Goal: Task Accomplishment & Management: Manage account settings

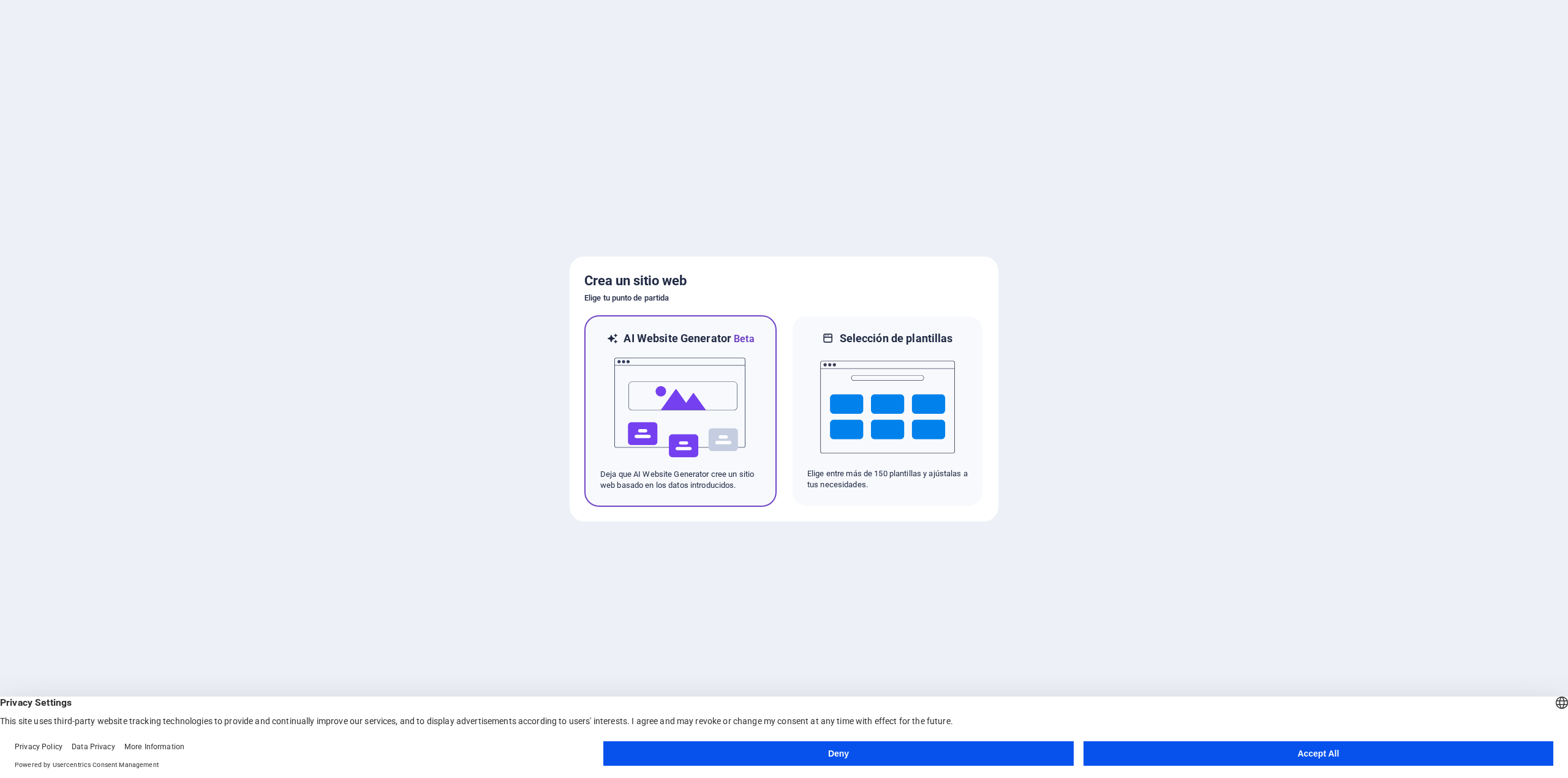
click at [676, 395] on img at bounding box center [680, 408] width 134 height 122
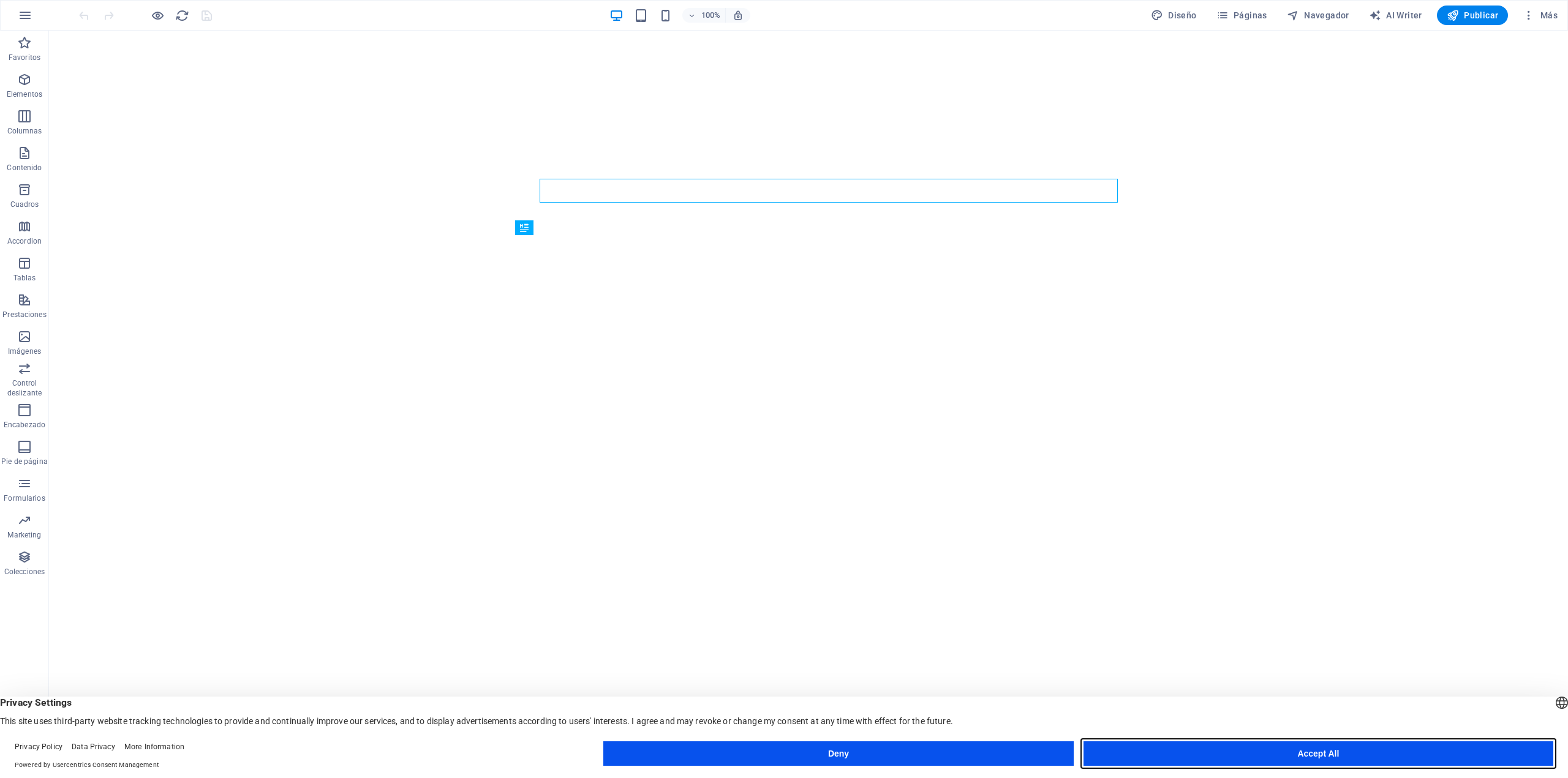
click at [1286, 761] on button "Accept All" at bounding box center [1318, 754] width 470 height 24
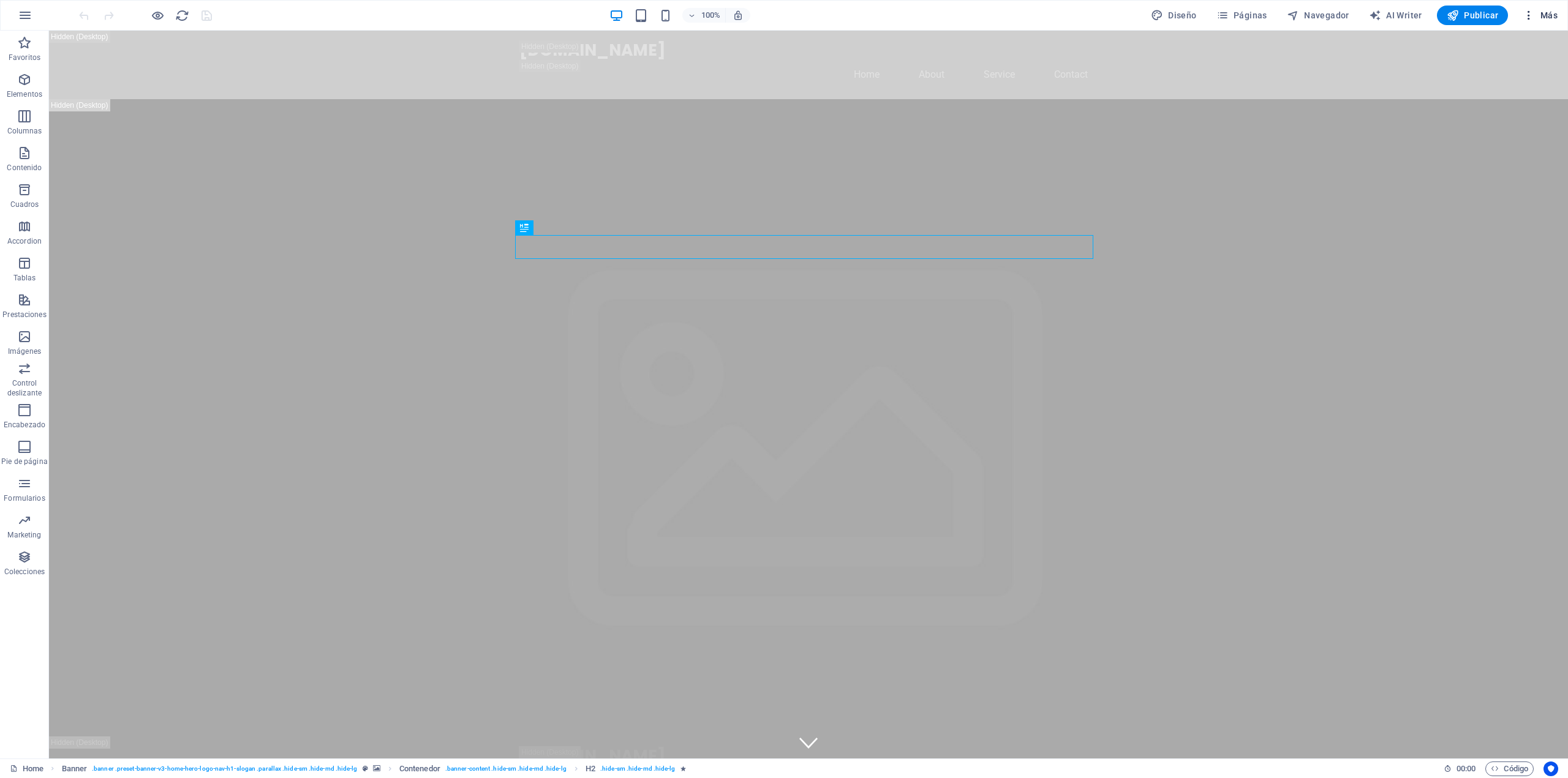
click at [1540, 14] on span "Más" at bounding box center [1540, 16] width 35 height 12
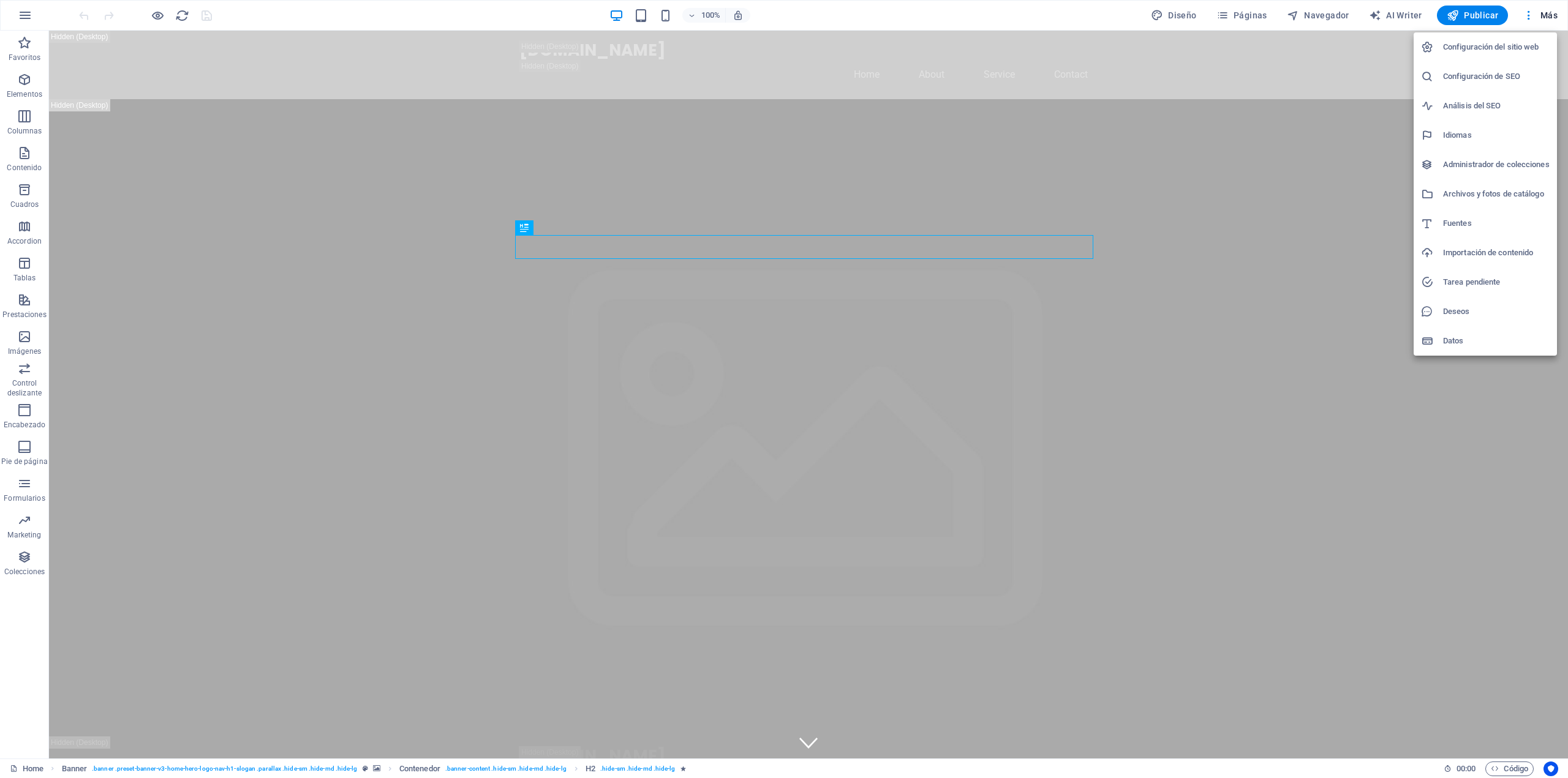
click at [34, 9] on div at bounding box center [784, 389] width 1568 height 778
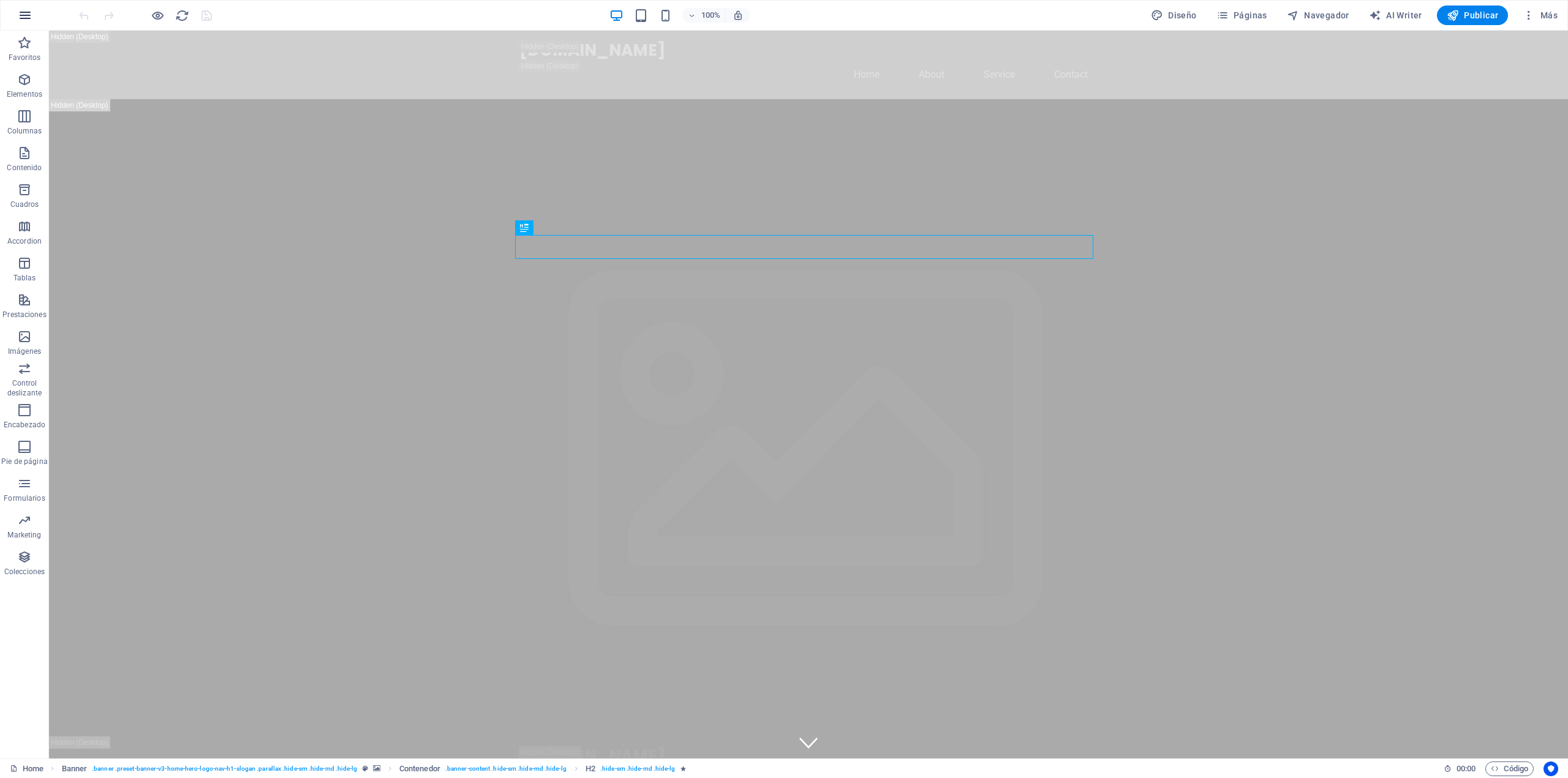
click at [23, 12] on icon "button" at bounding box center [25, 15] width 15 height 15
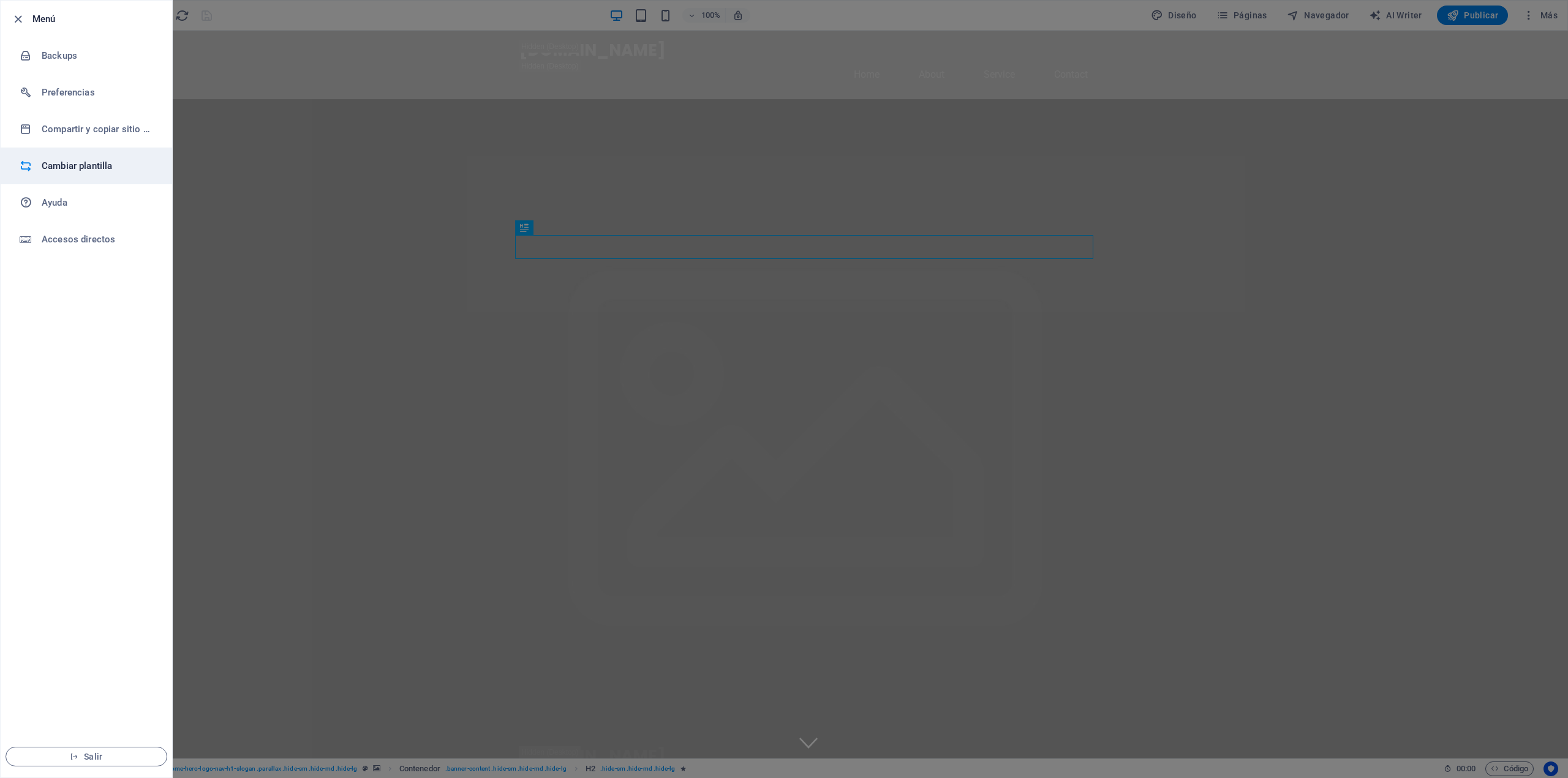
click at [78, 165] on h6 "Cambiar plantilla" at bounding box center [97, 165] width 113 height 15
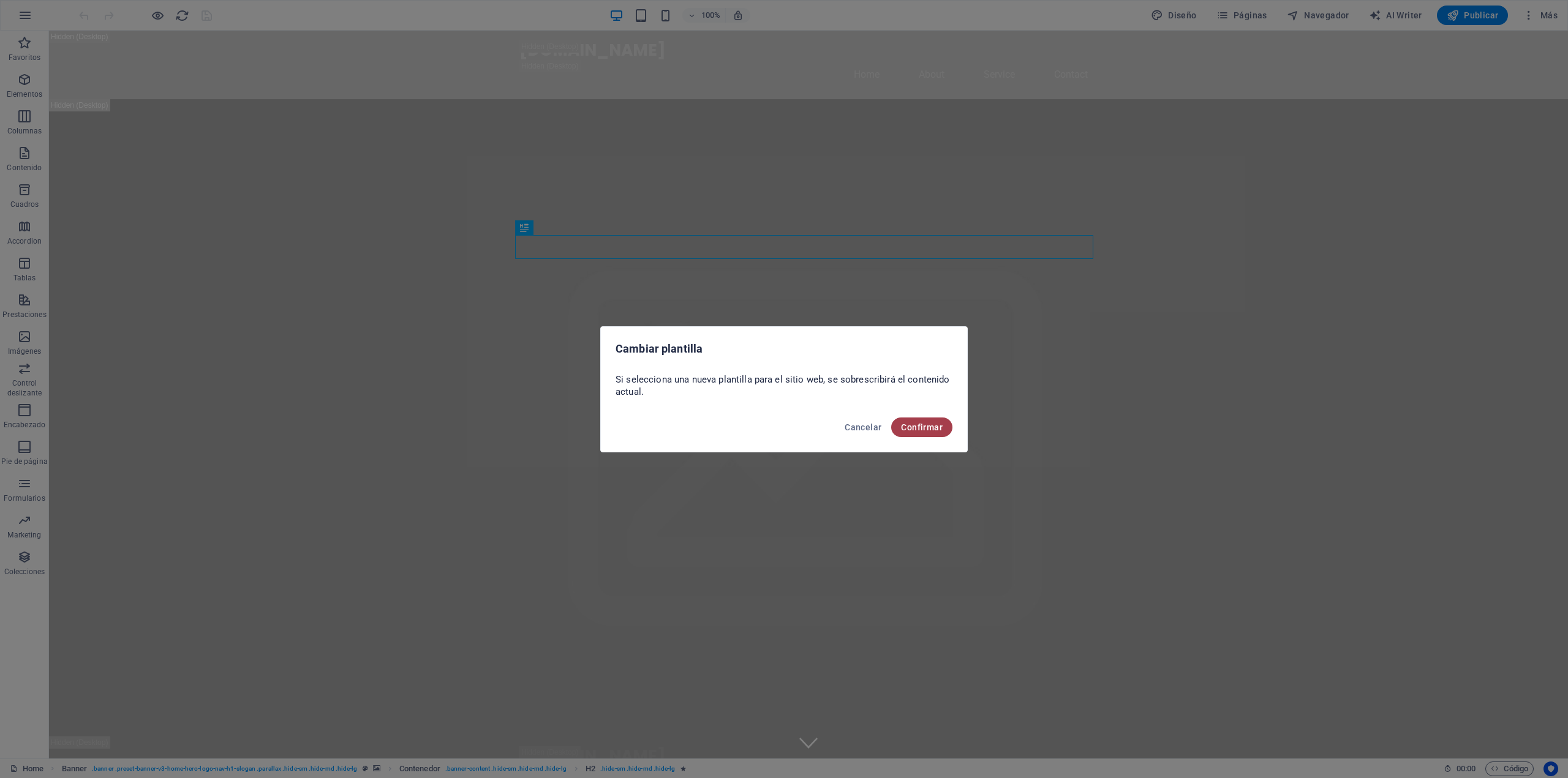
click at [934, 426] on span "Confirmar" at bounding box center [921, 426] width 41 height 9
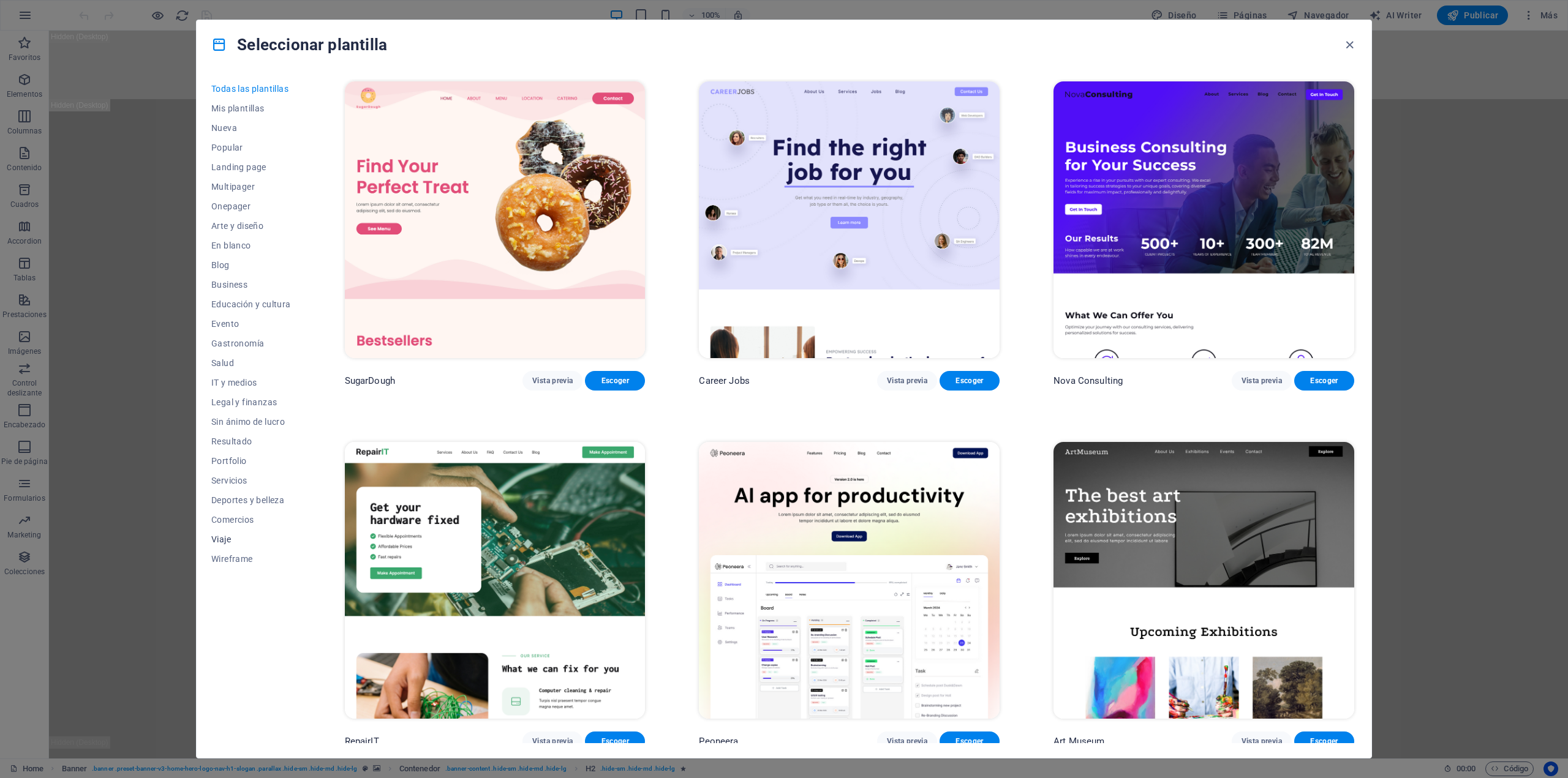
click at [222, 538] on span "Viaje" at bounding box center [251, 538] width 79 height 9
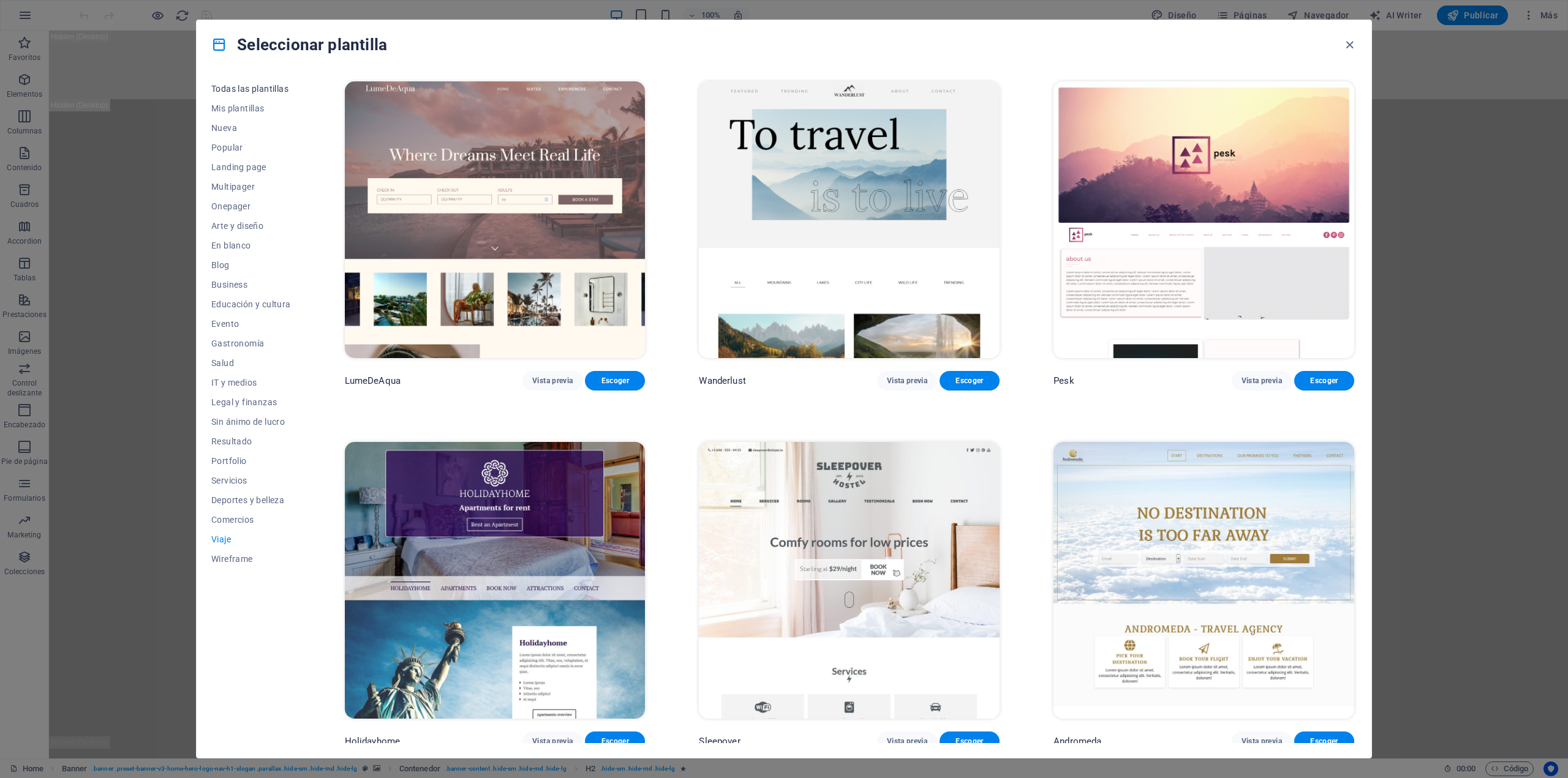
click at [268, 84] on span "Todas las plantillas" at bounding box center [251, 88] width 79 height 9
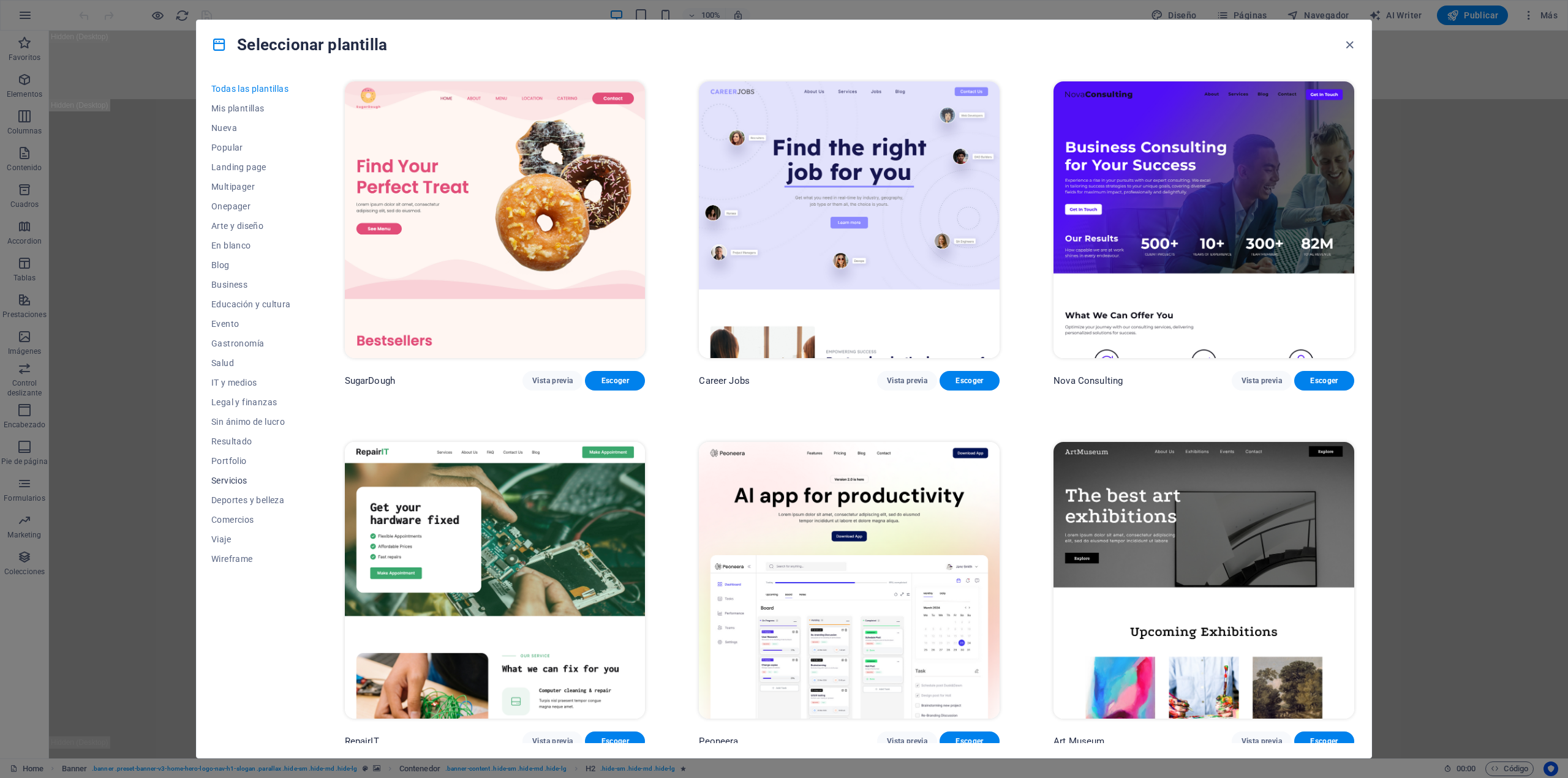
click at [226, 476] on span "Servicios" at bounding box center [251, 480] width 79 height 9
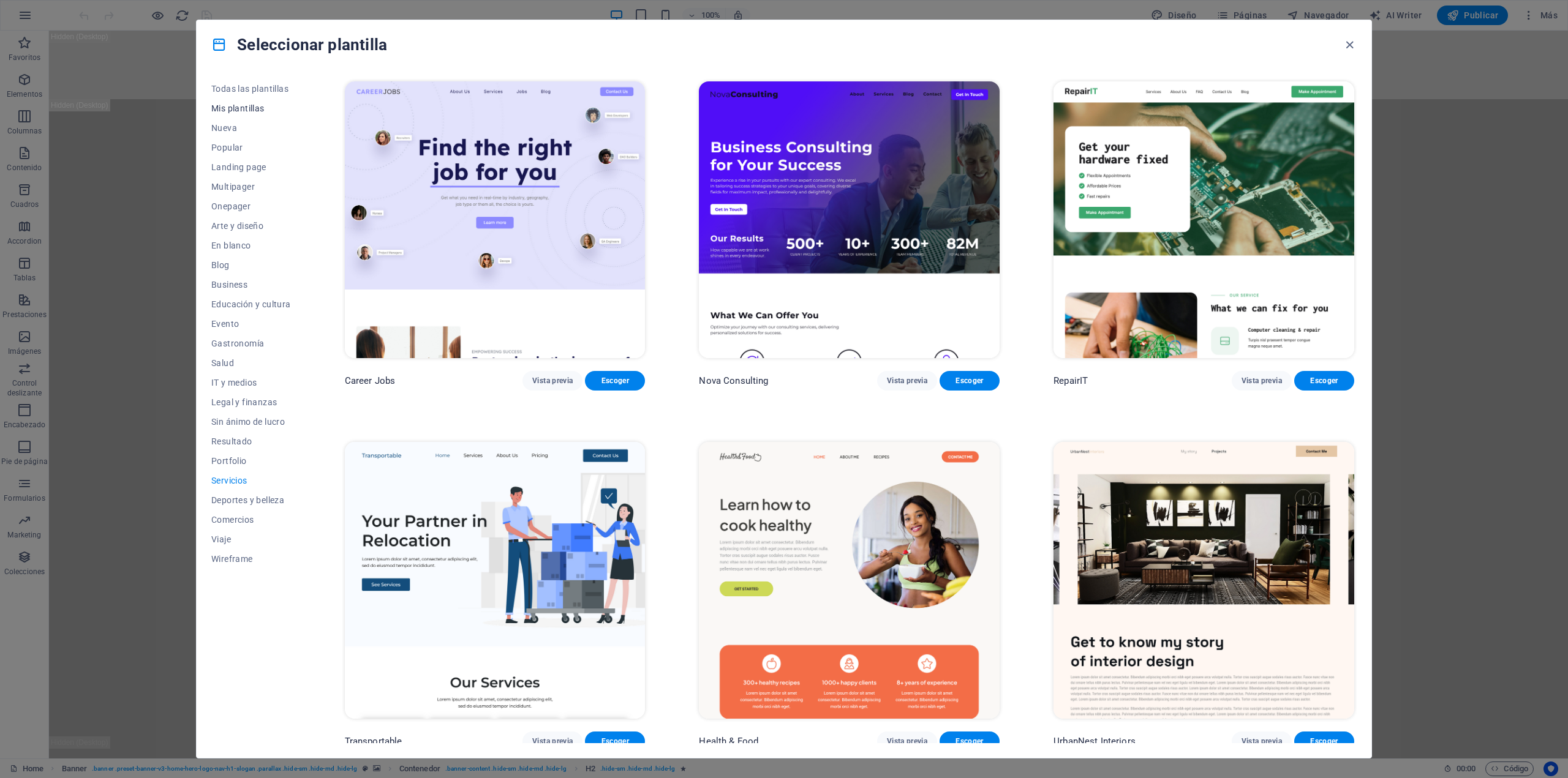
click at [230, 106] on span "Mis plantillas" at bounding box center [251, 108] width 79 height 9
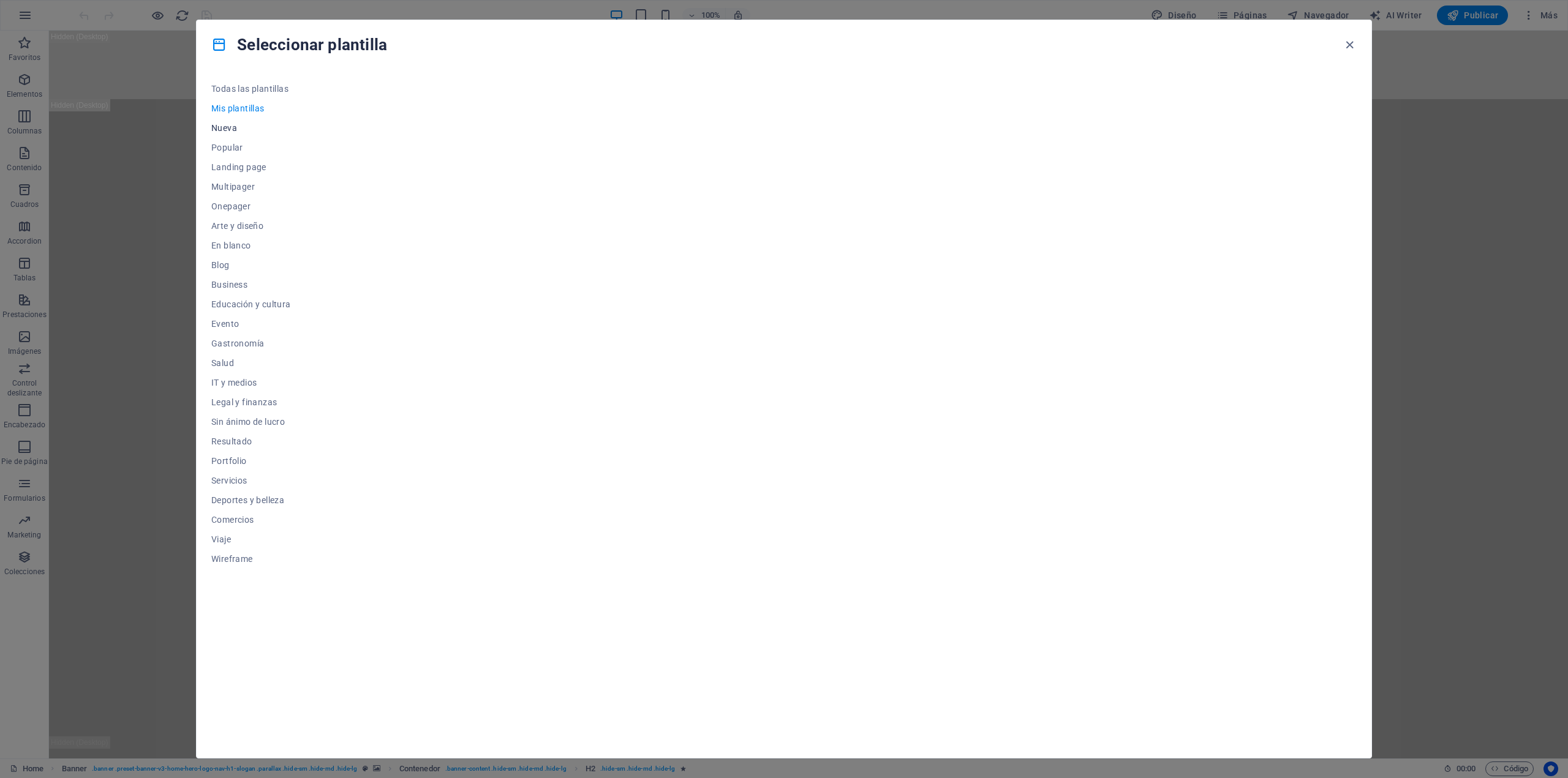
click at [220, 131] on span "Nueva" at bounding box center [251, 128] width 79 height 9
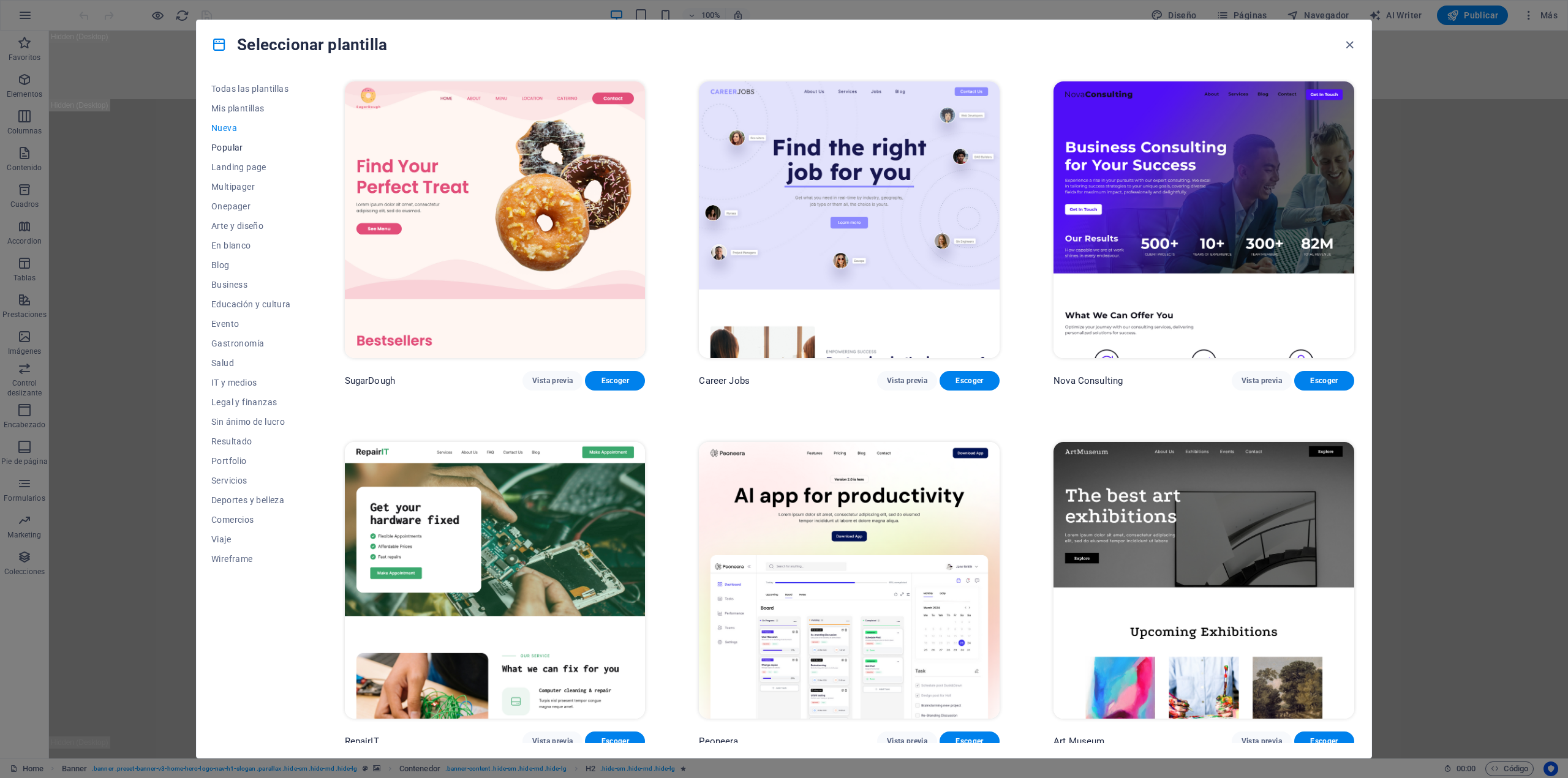
click at [226, 144] on span "Popular" at bounding box center [251, 147] width 79 height 9
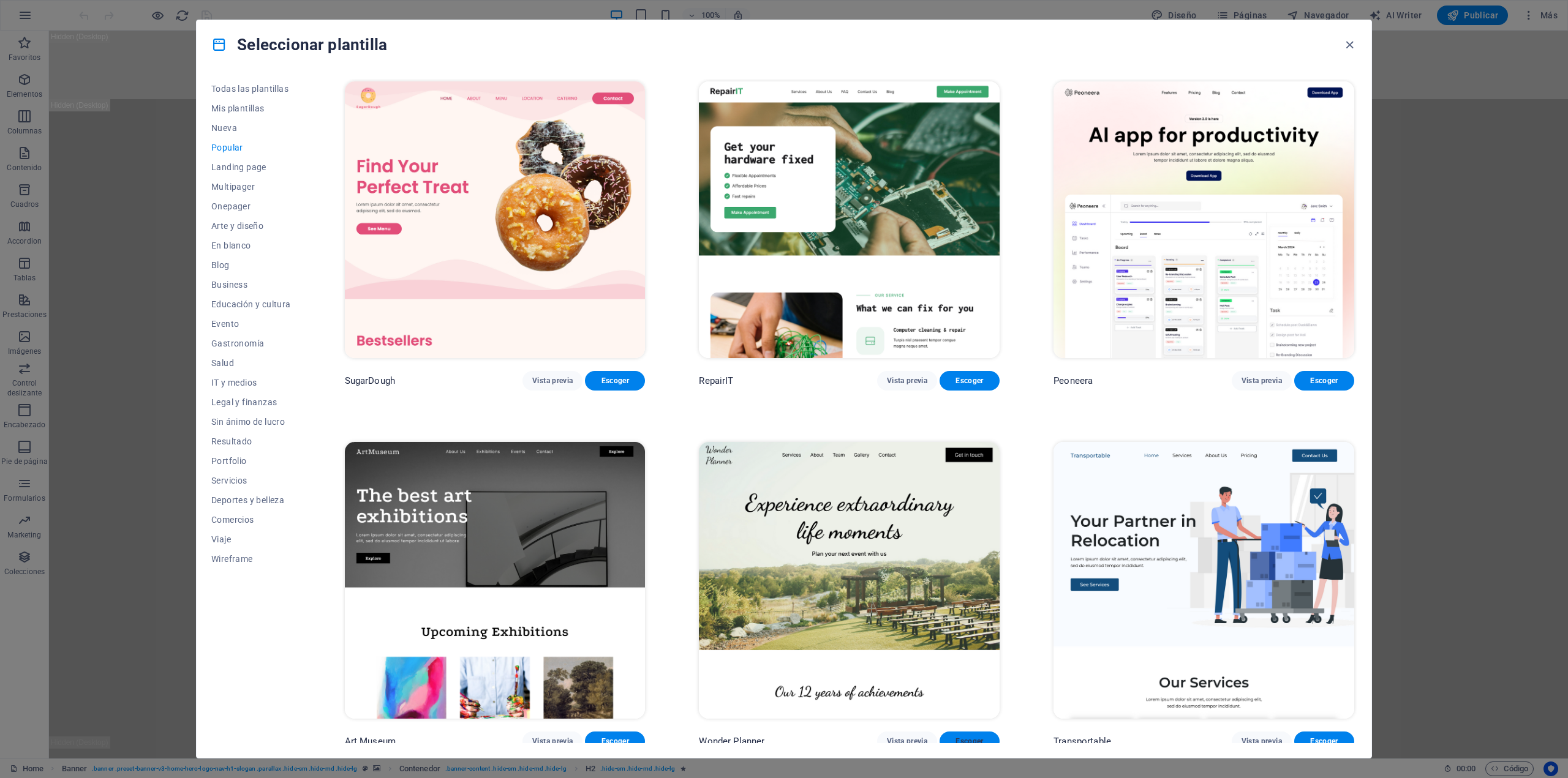
click at [968, 737] on span "Escoger" at bounding box center [970, 741] width 41 height 9
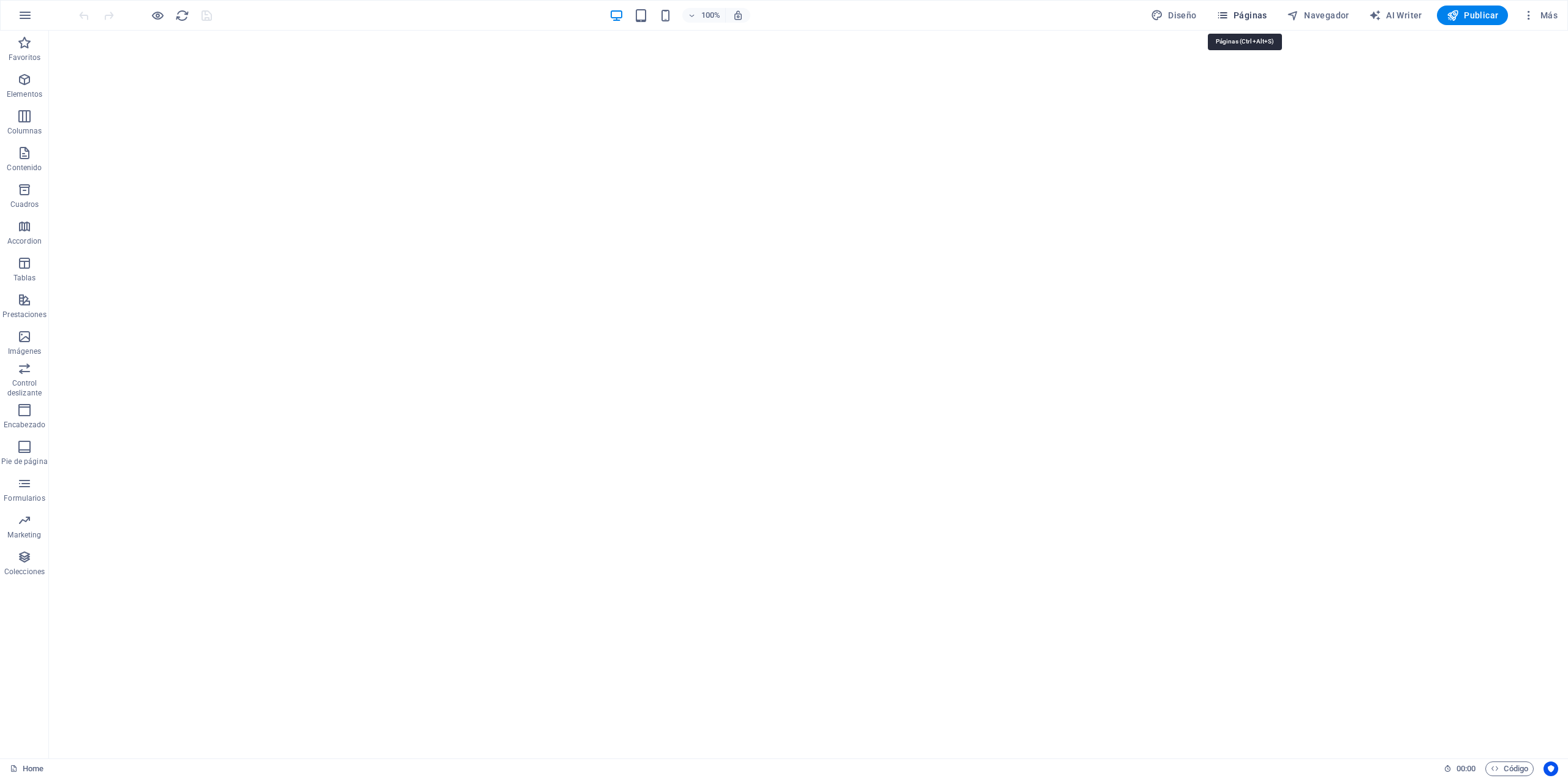
click at [1257, 15] on span "Páginas" at bounding box center [1241, 16] width 51 height 12
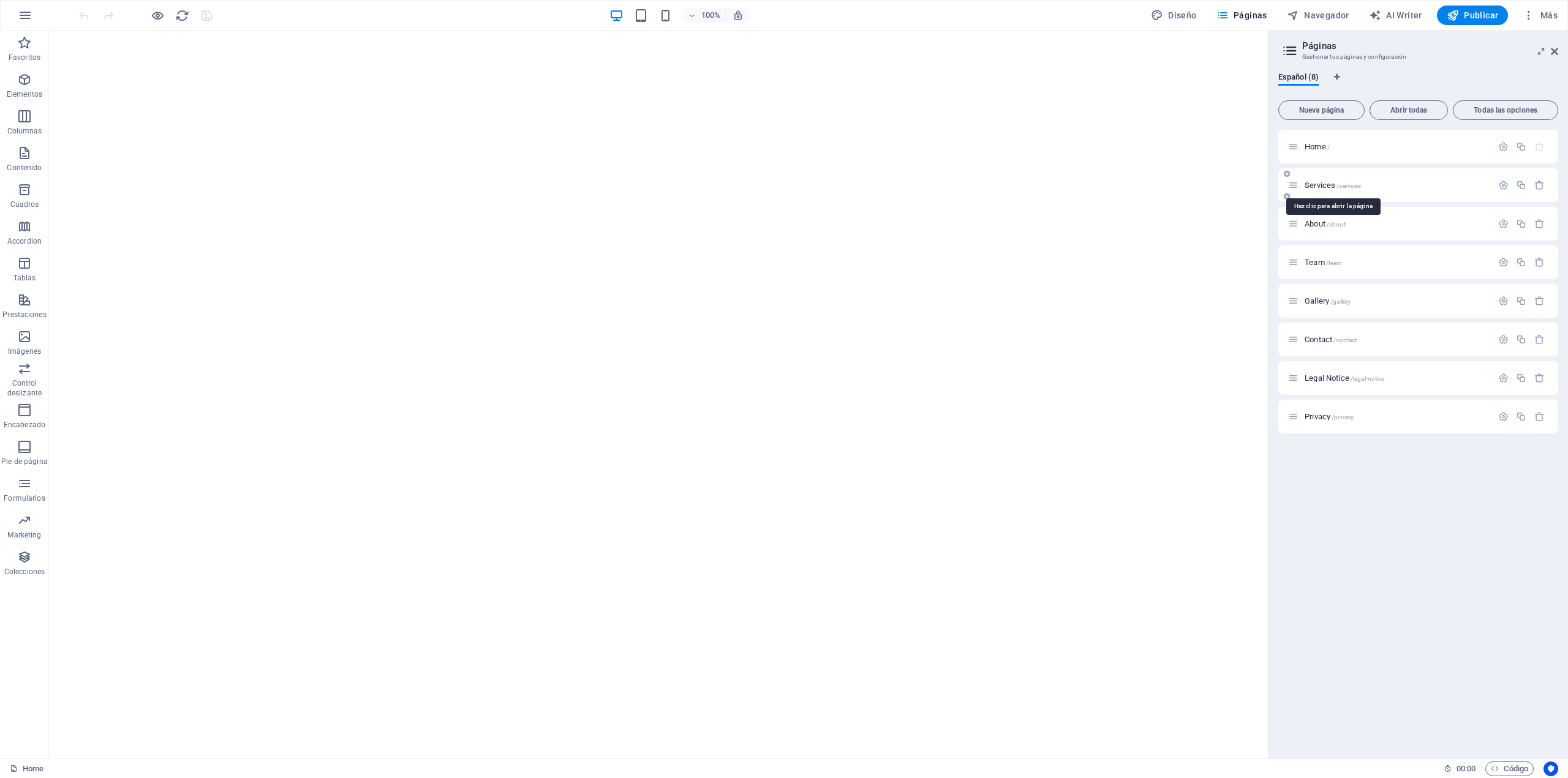
click at [1317, 184] on span "Services /services" at bounding box center [1333, 185] width 56 height 9
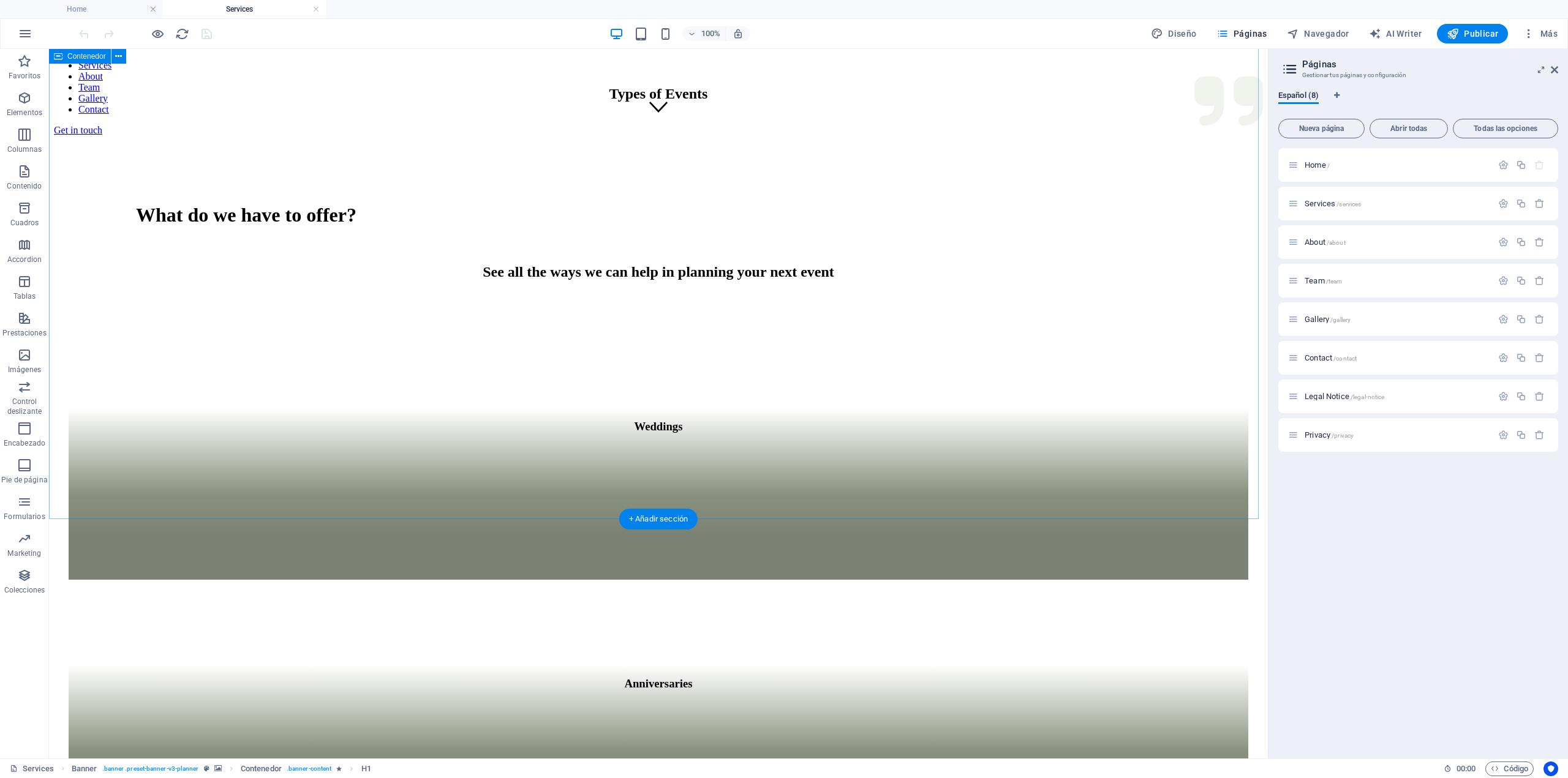
scroll to position [613, 0]
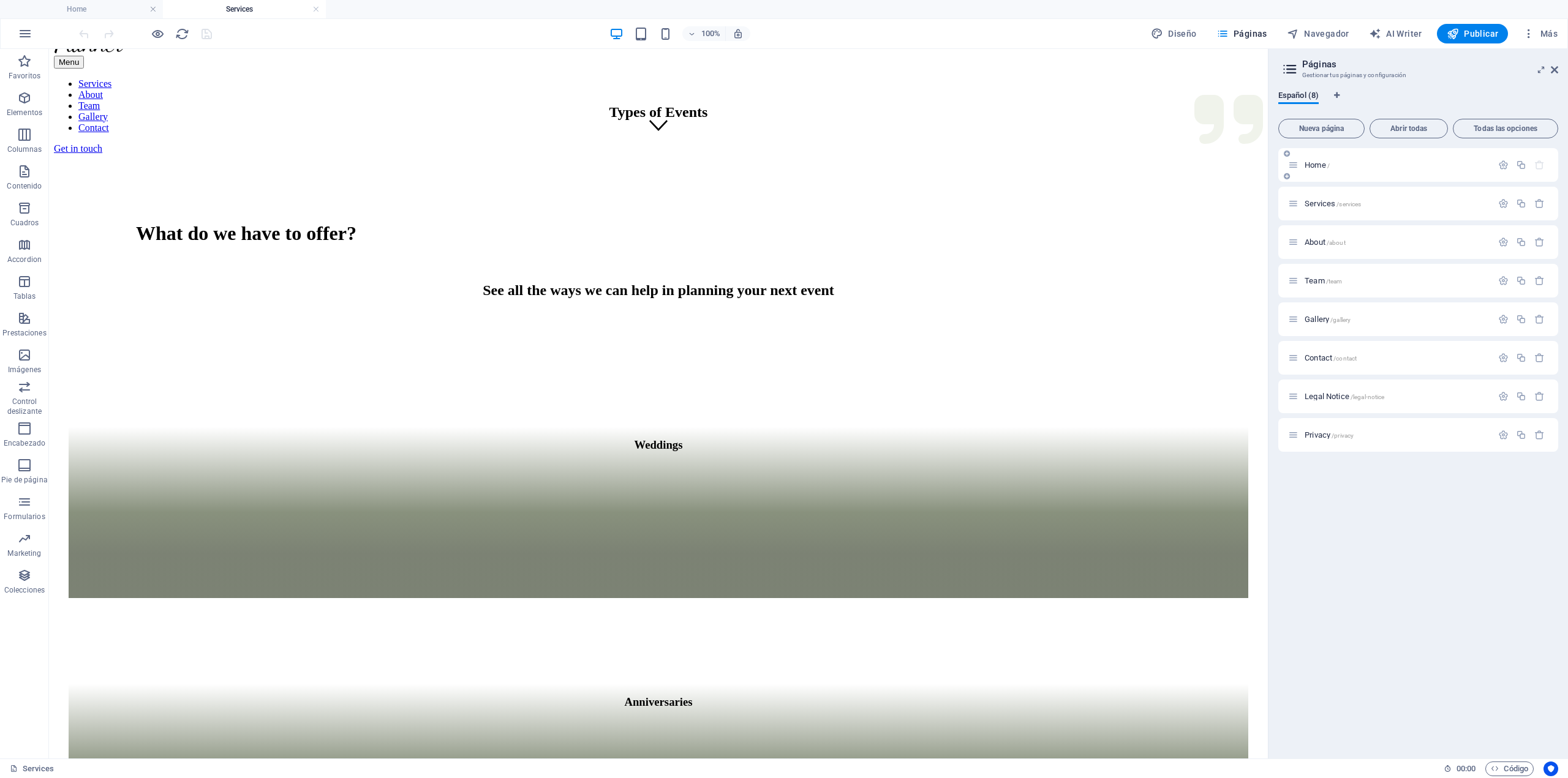
click at [1377, 165] on p "Home /" at bounding box center [1396, 165] width 184 height 8
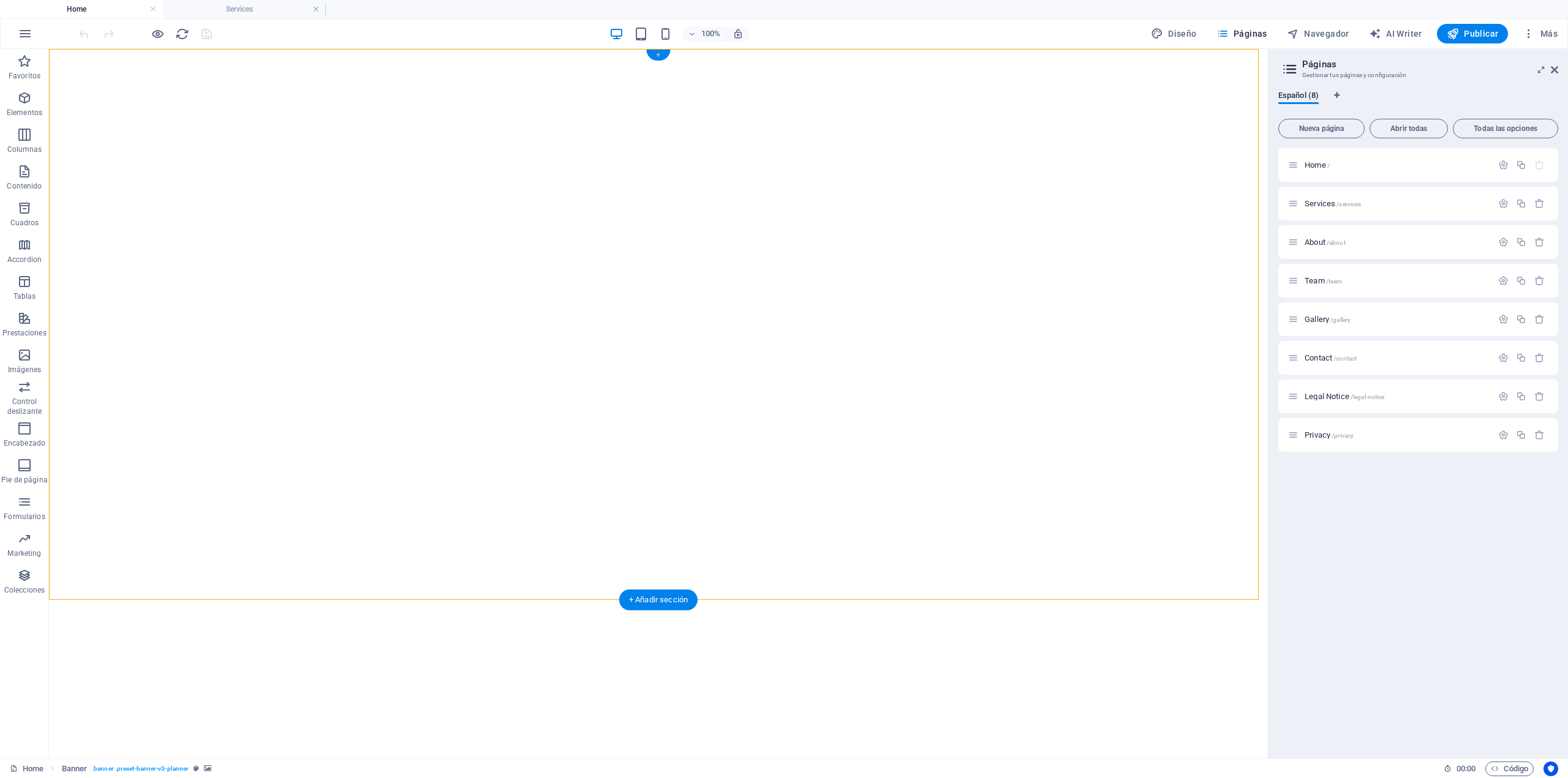
click at [656, 55] on div "+" at bounding box center [659, 55] width 24 height 11
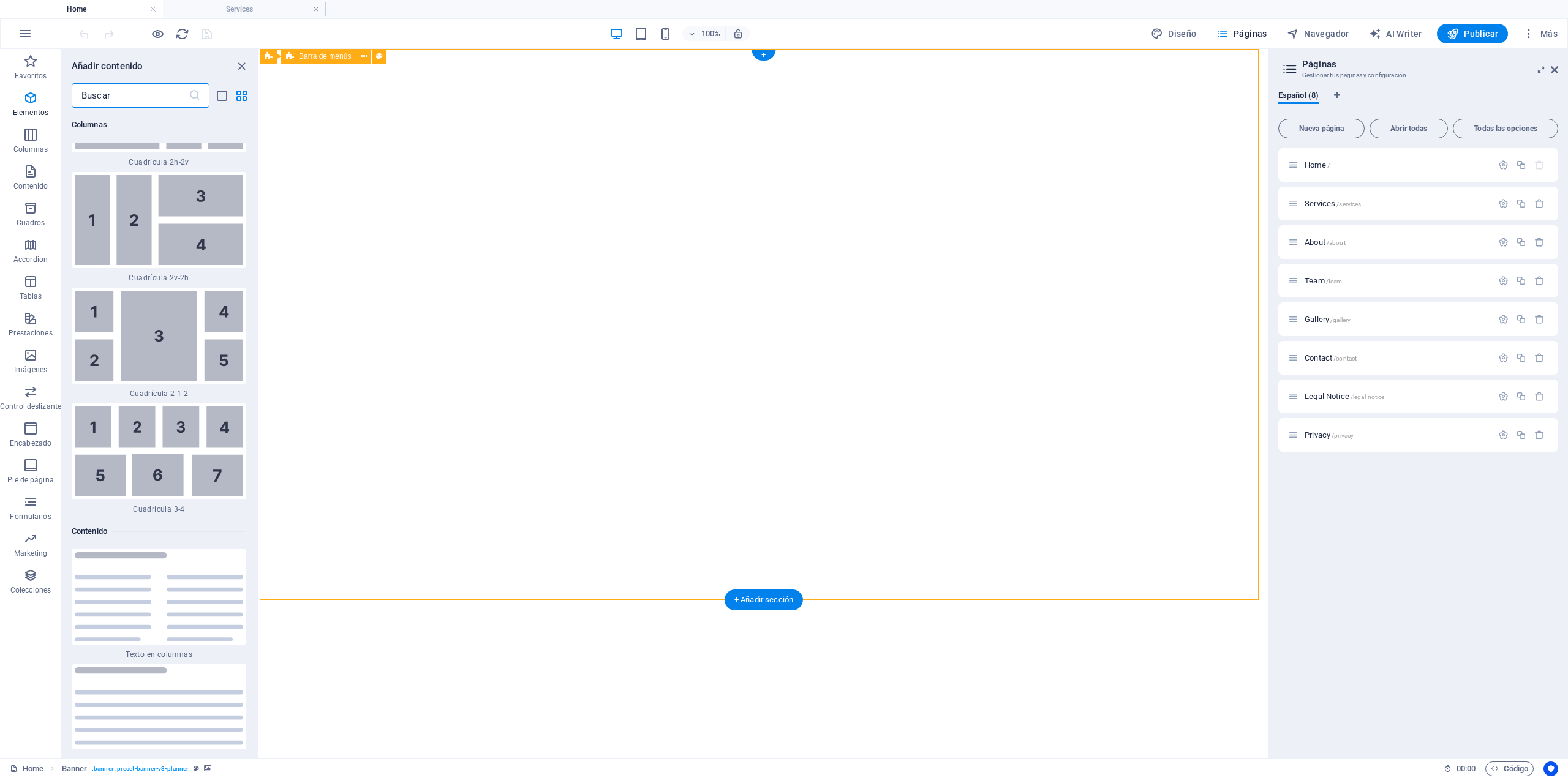
scroll to position [3749, 0]
click at [234, 67] on icon "close panel" at bounding box center [241, 66] width 14 height 14
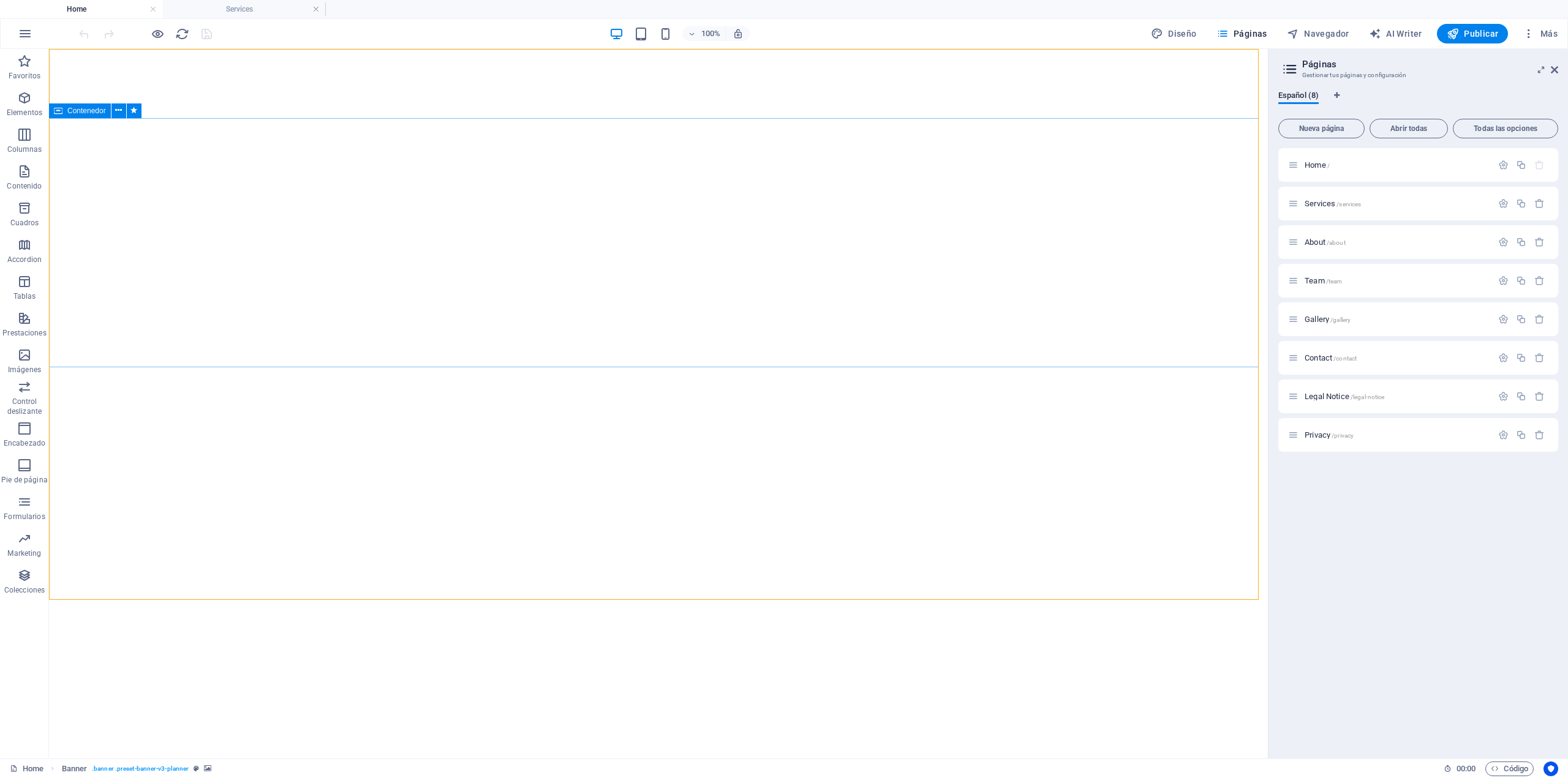
click at [75, 108] on span "Contenedor" at bounding box center [86, 110] width 39 height 8
click at [119, 110] on icon at bounding box center [119, 110] width 7 height 13
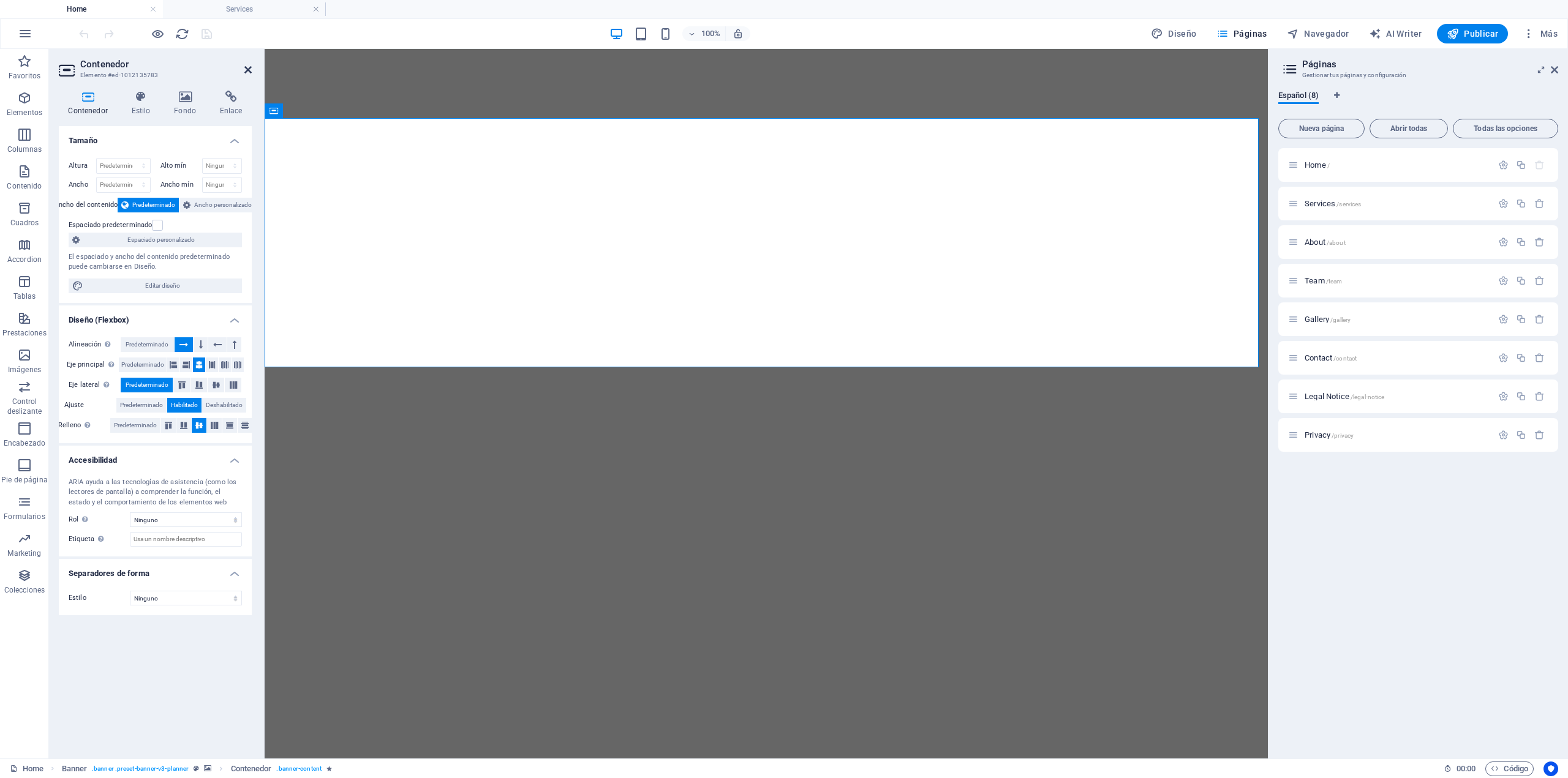
click at [245, 66] on icon at bounding box center [248, 69] width 8 height 9
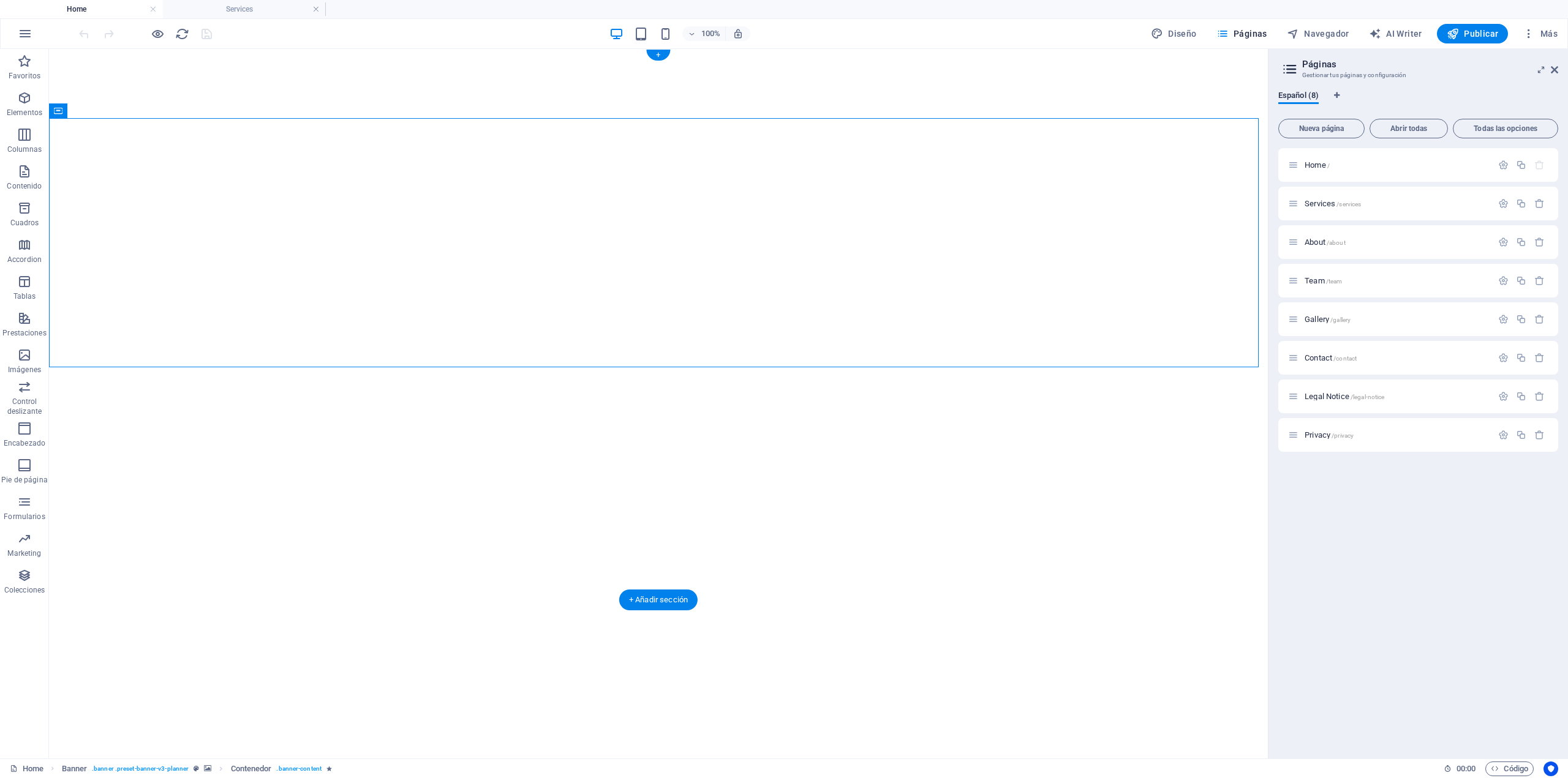
select select "px"
select select "header"
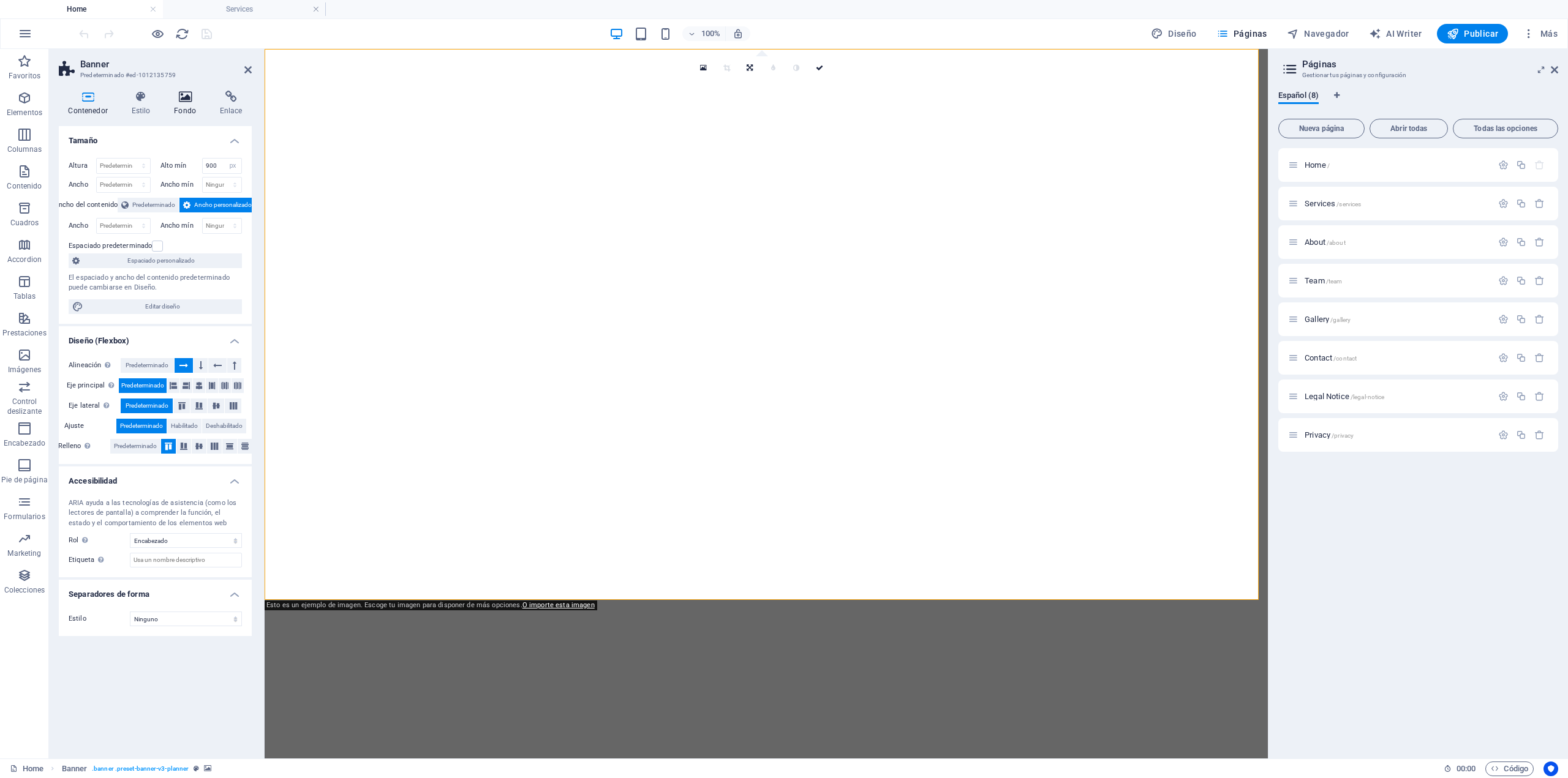
click at [187, 101] on icon at bounding box center [185, 96] width 41 height 12
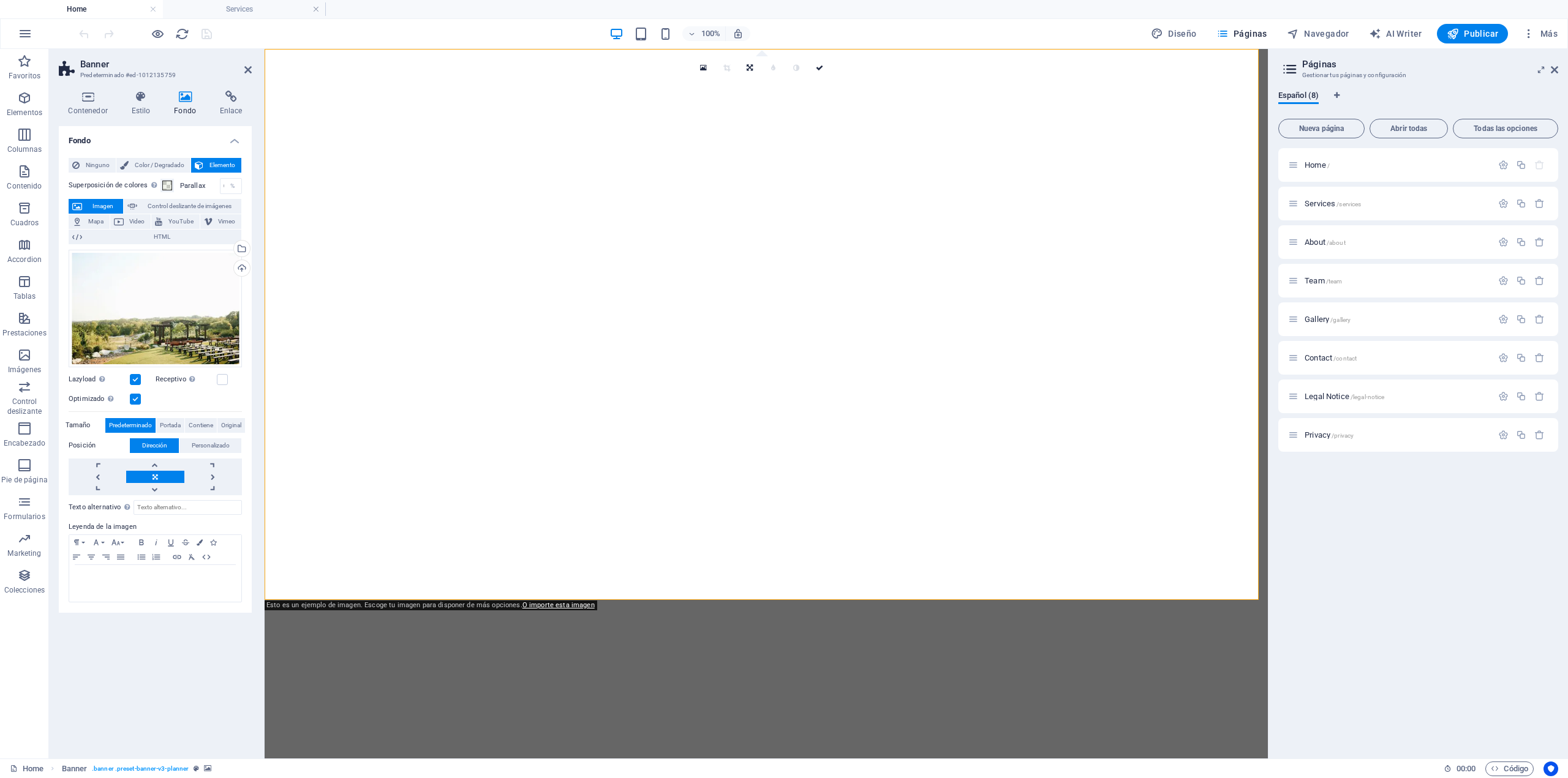
click at [254, 72] on aside "Banner Predeterminado #ed-1012135759 Contenedor Estilo Fondo Enlace Tamaño Altu…" at bounding box center [157, 404] width 216 height 710
click at [247, 68] on icon at bounding box center [248, 69] width 8 height 9
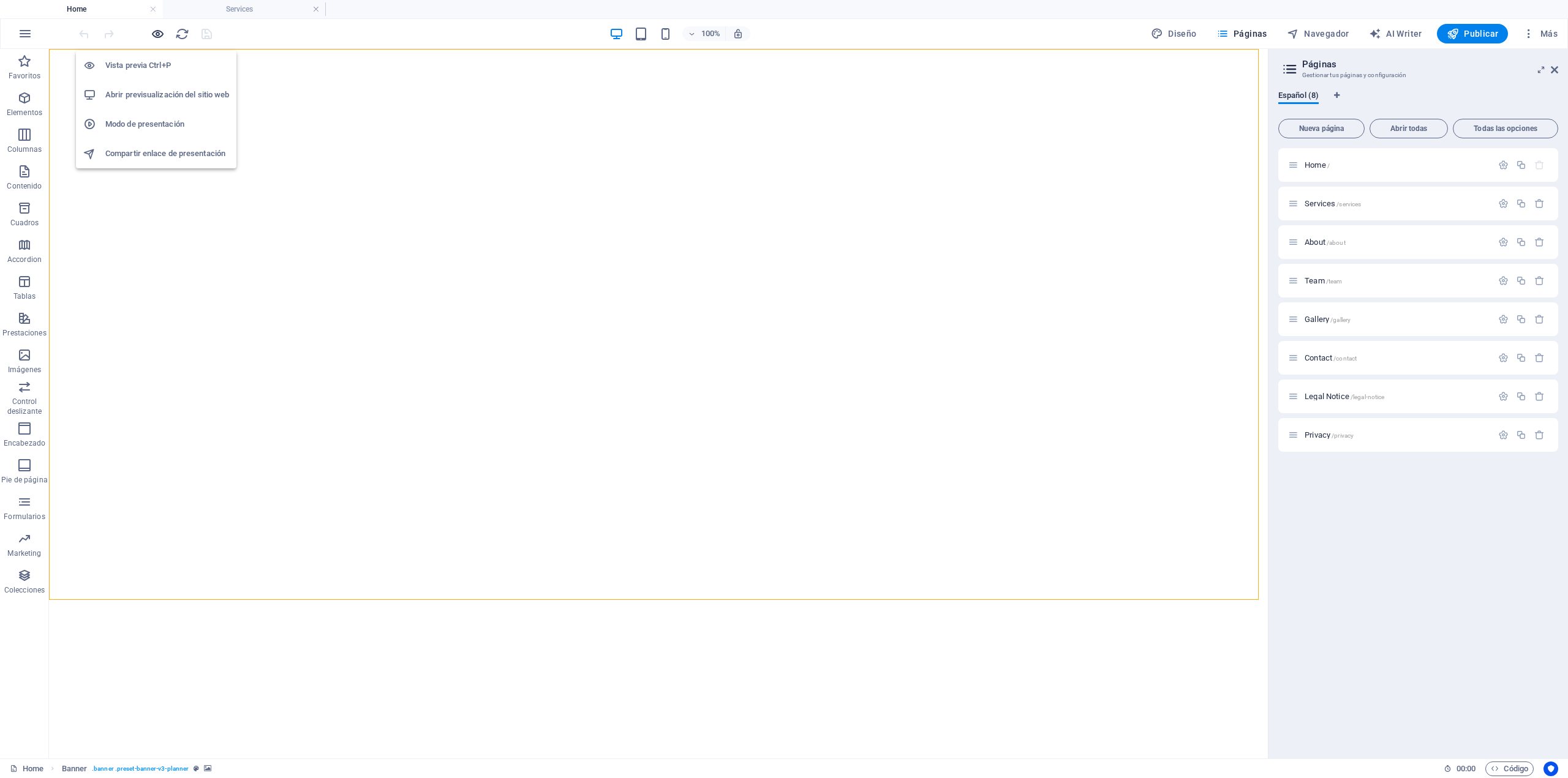
click at [159, 35] on icon "button" at bounding box center [158, 34] width 14 height 14
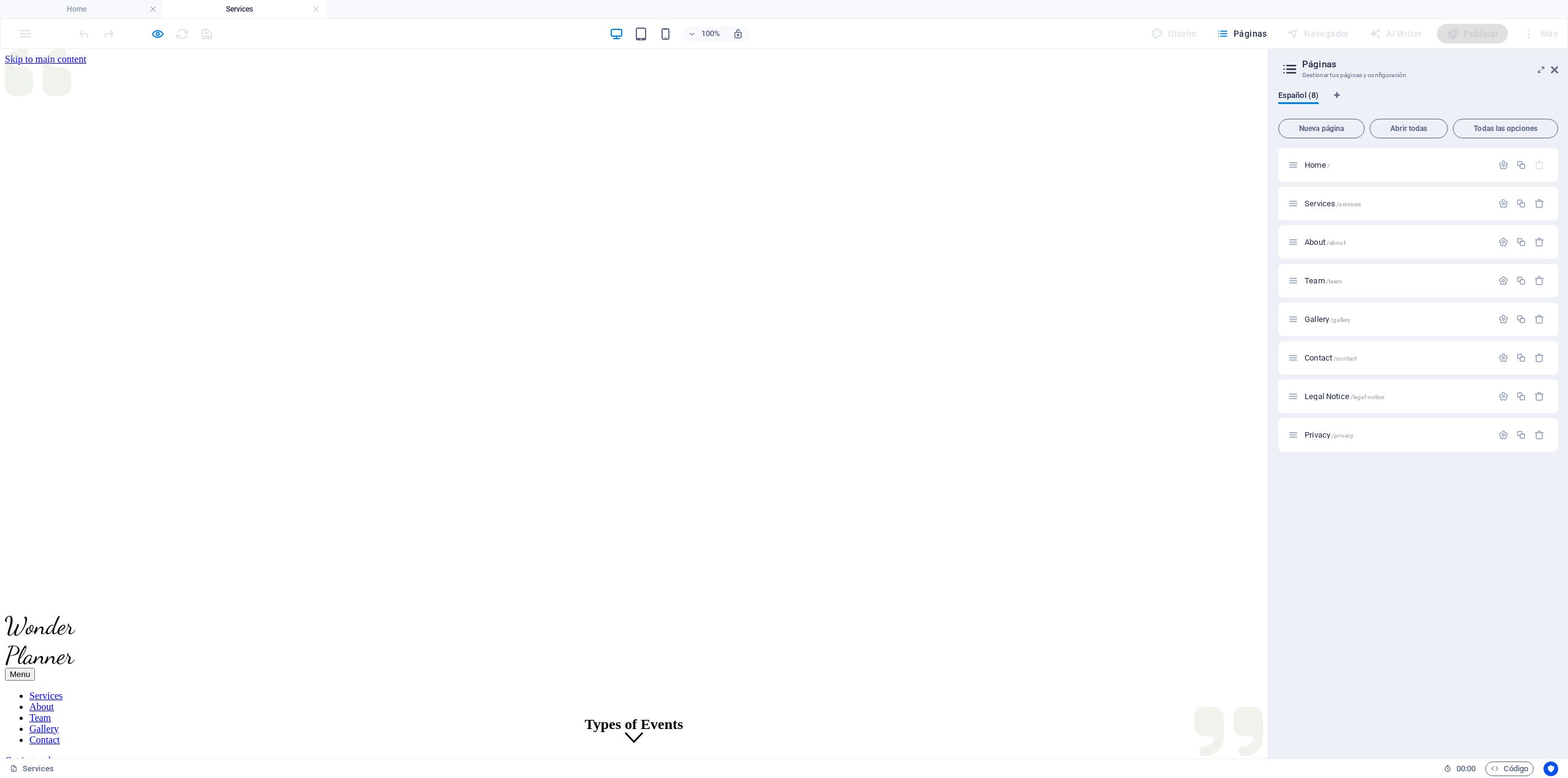
scroll to position [613, 0]
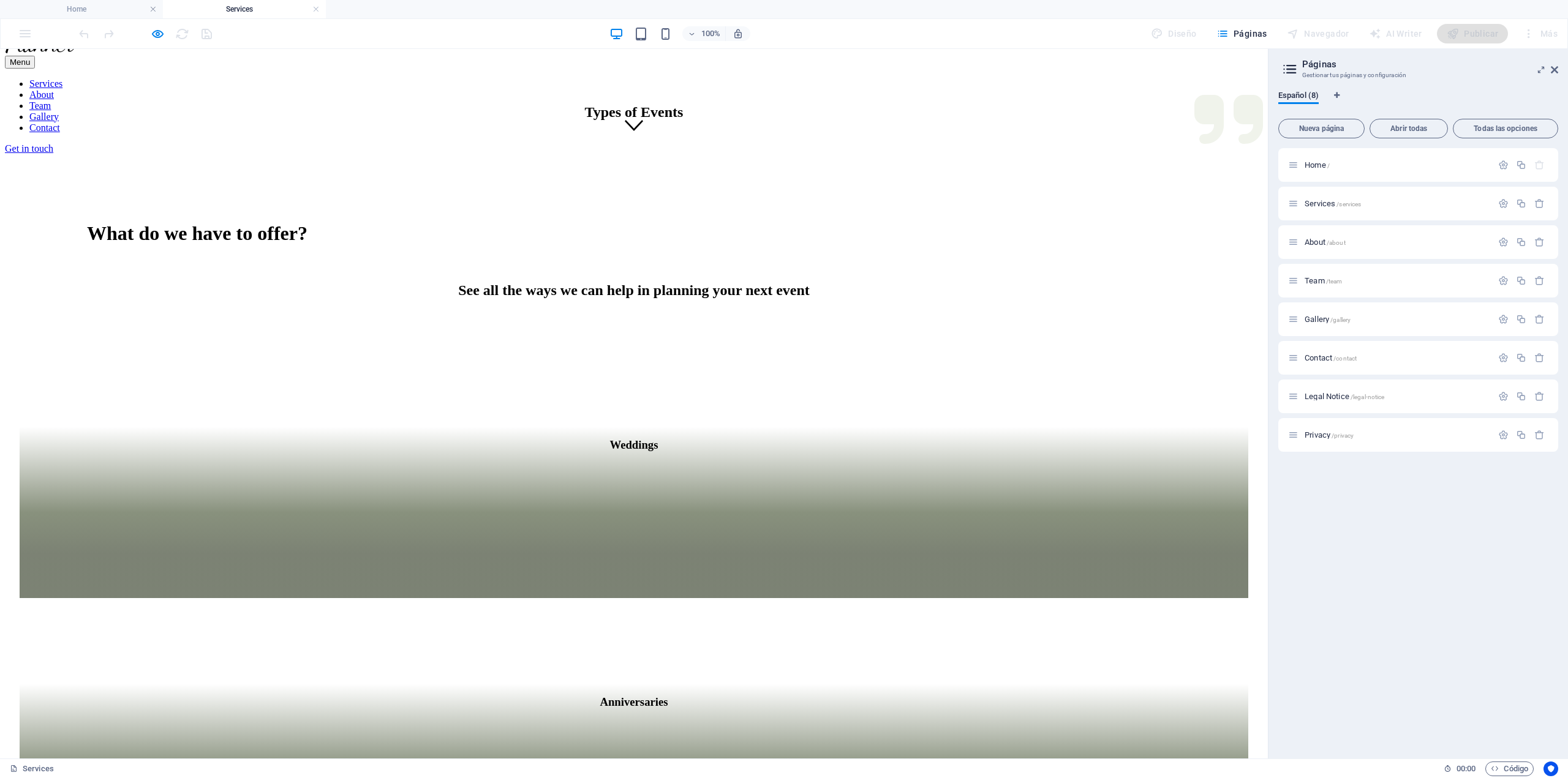
click at [605, 684] on div "Anniversaries" at bounding box center [634, 769] width 1229 height 171
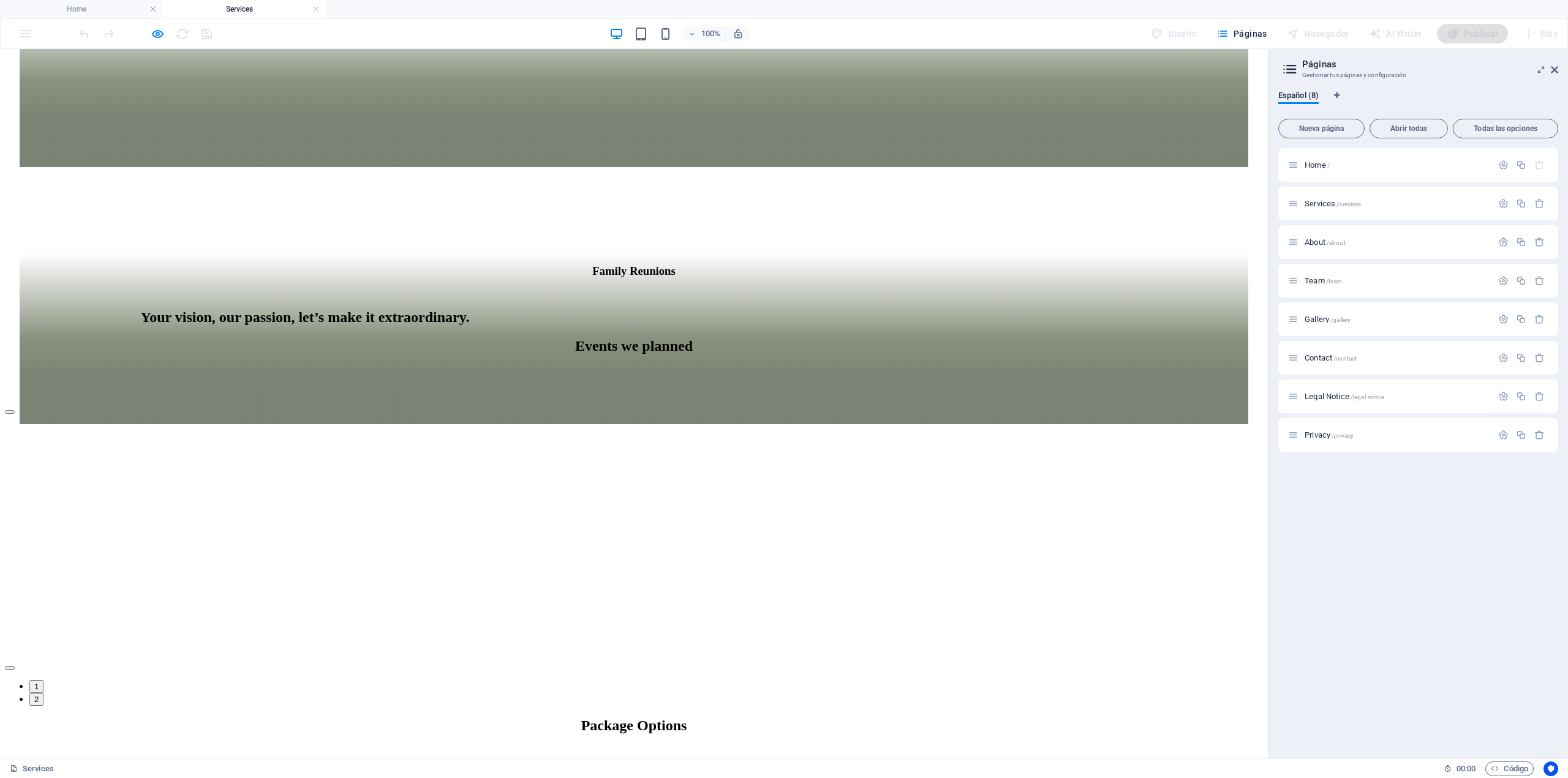
scroll to position [2386, 0]
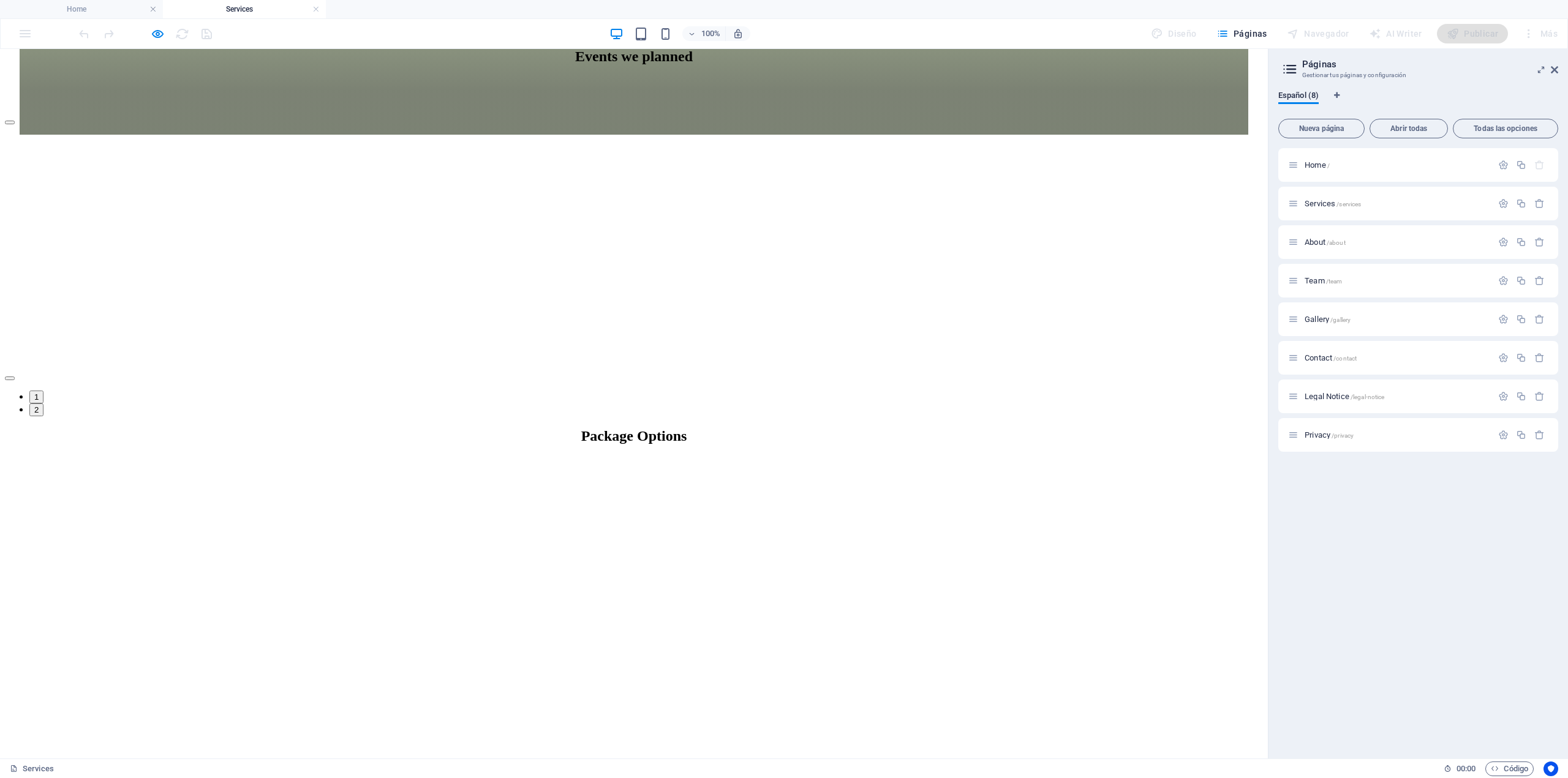
click at [1559, 72] on aside "Páginas Gestionar tus páginas y configuración Español (8) Nueva página Abrir to…" at bounding box center [1418, 404] width 300 height 710
click at [1555, 69] on icon at bounding box center [1554, 69] width 8 height 9
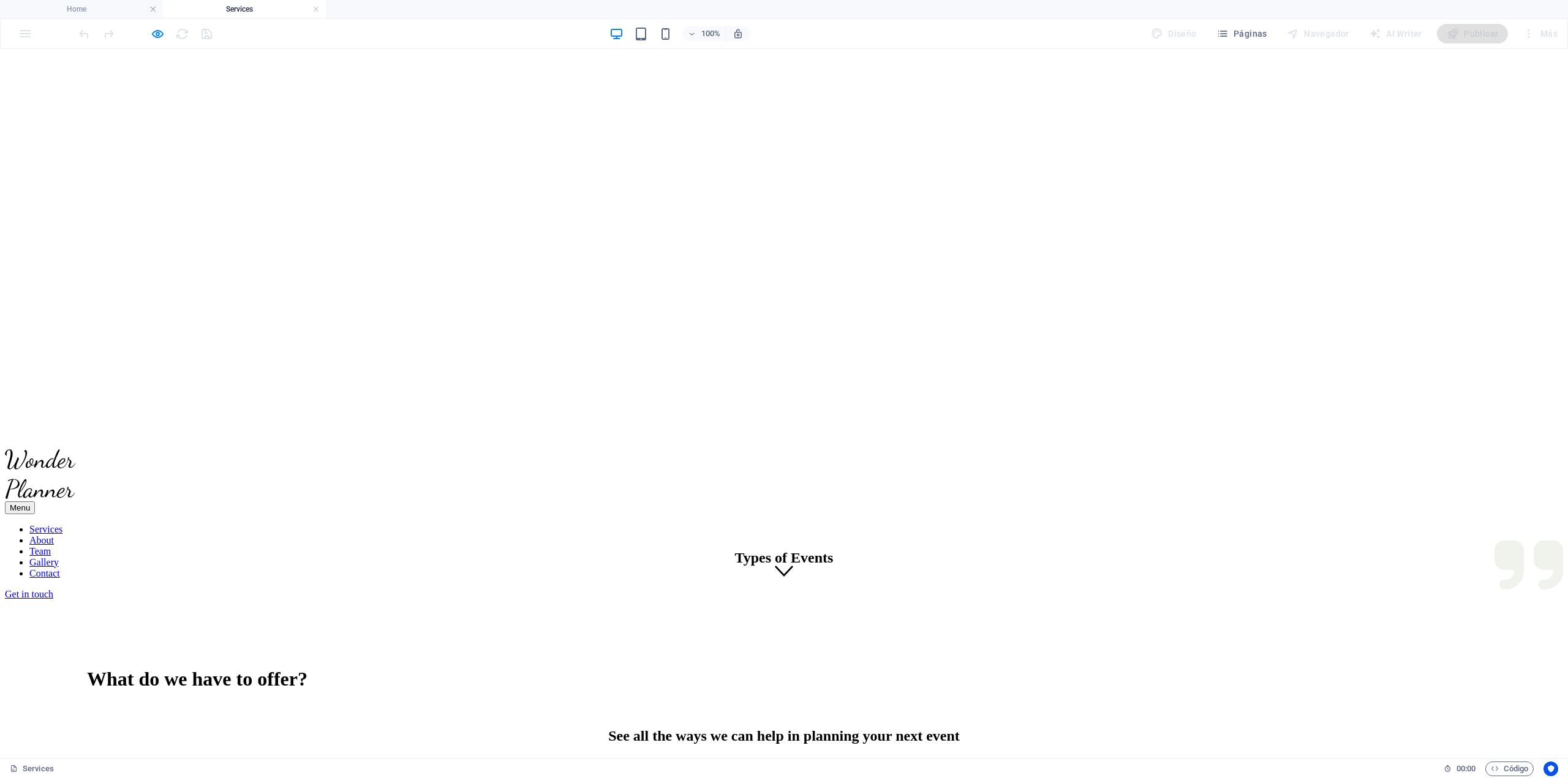
scroll to position [0, 0]
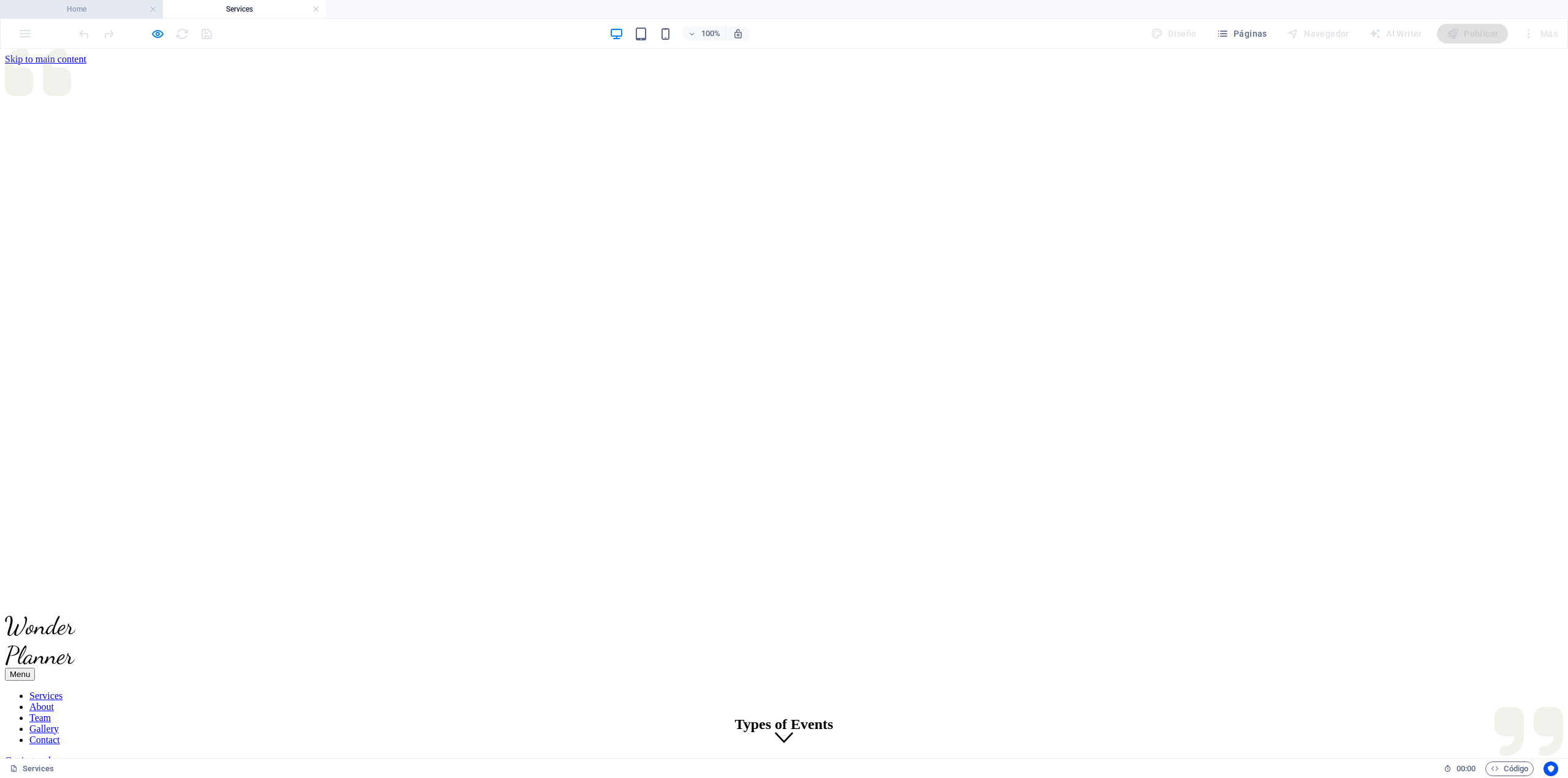
click at [100, 12] on h4 "Home" at bounding box center [81, 9] width 163 height 14
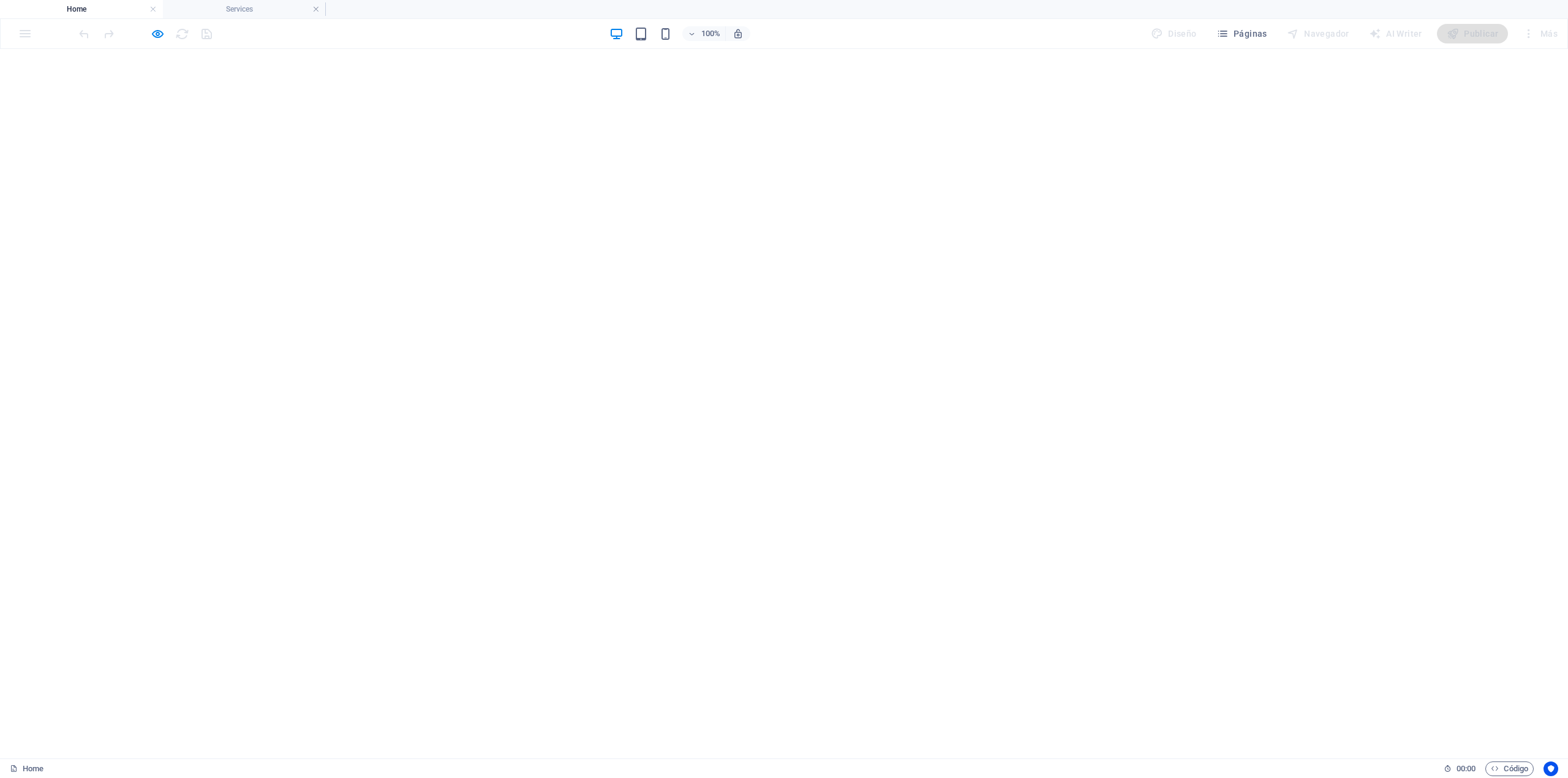
click at [22, 35] on div "100% Diseño Páginas Navegador AI Writer Publicar Más" at bounding box center [784, 34] width 1567 height 29
click at [153, 35] on icon "button" at bounding box center [158, 34] width 14 height 14
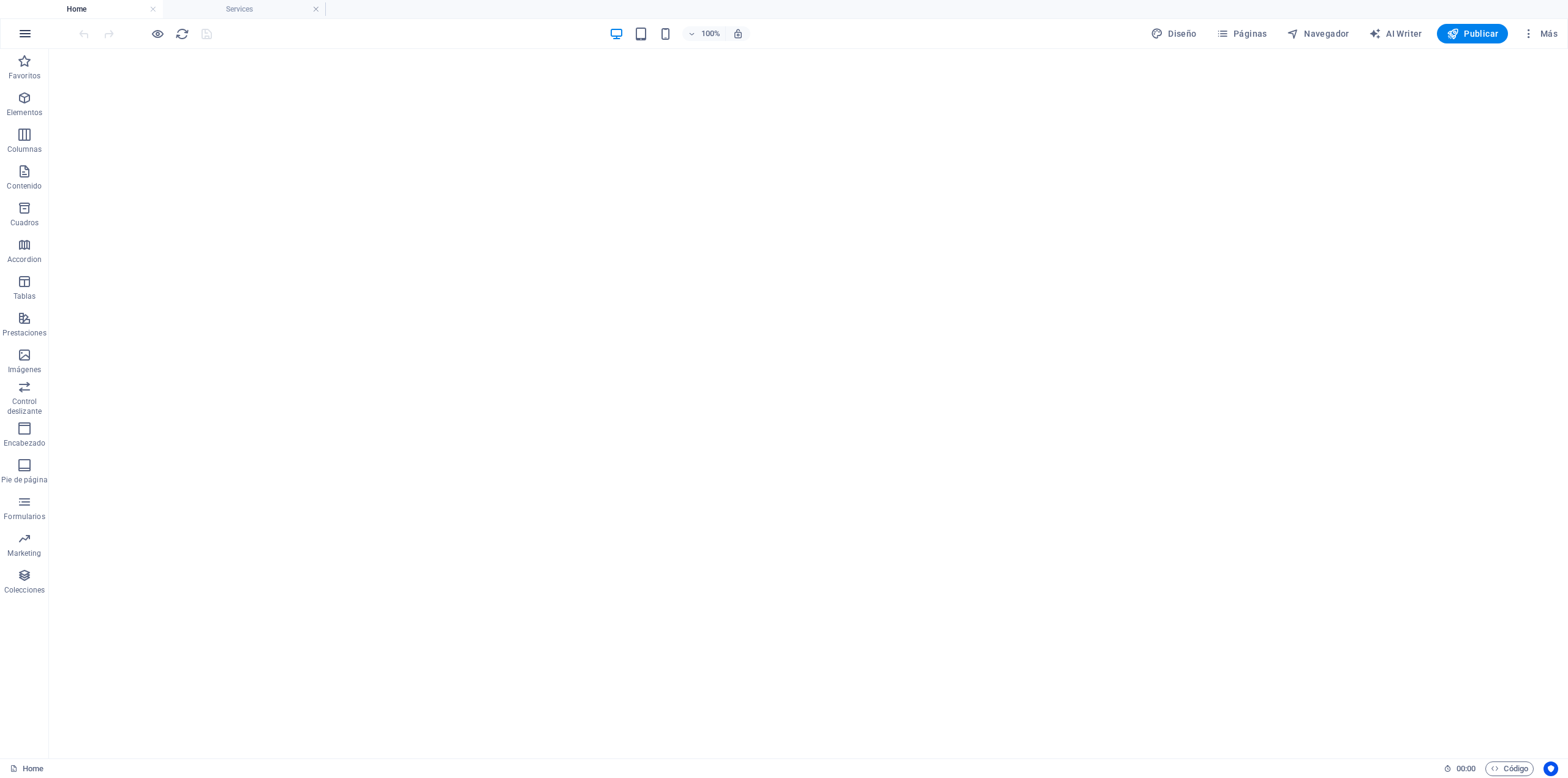
click at [20, 30] on icon "button" at bounding box center [25, 34] width 15 height 15
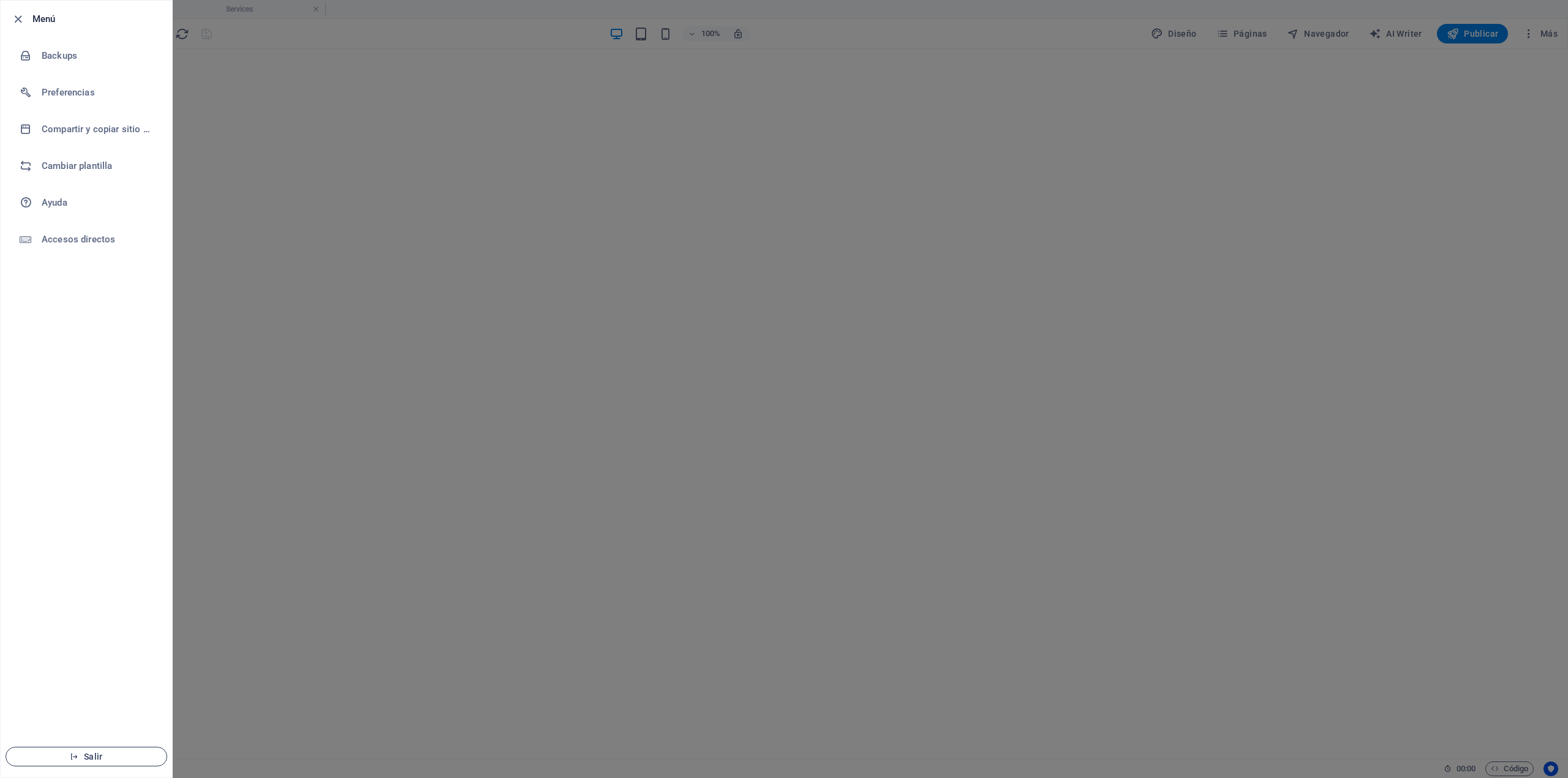
click at [136, 758] on span "Salir" at bounding box center [85, 756] width 141 height 9
